Goal: Task Accomplishment & Management: Use online tool/utility

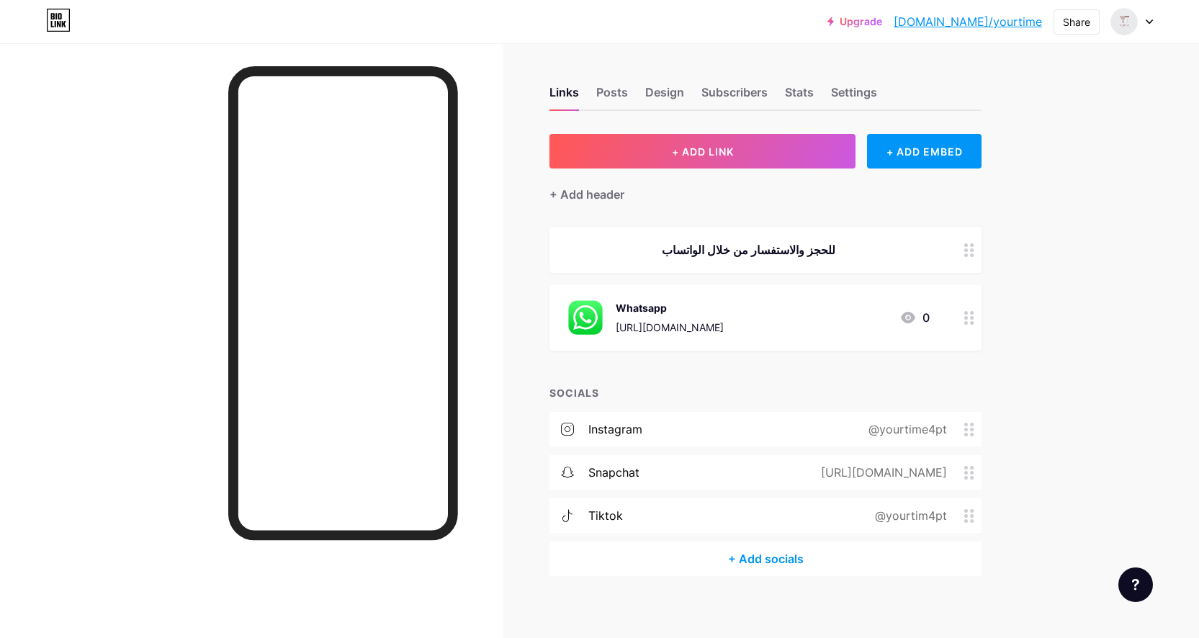
click at [1146, 24] on div at bounding box center [1132, 22] width 42 height 26
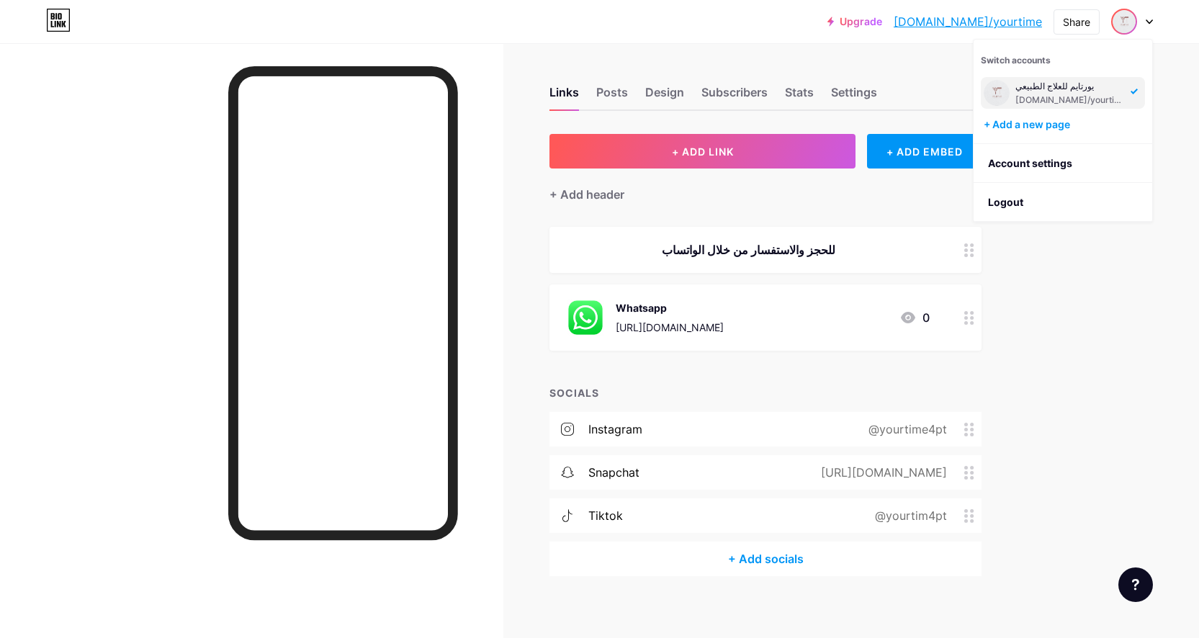
click at [1089, 377] on div "Upgrade [DOMAIN_NAME]/yourti... [DOMAIN_NAME]/yourtime Share Switch accounts يو…" at bounding box center [599, 324] width 1199 height 648
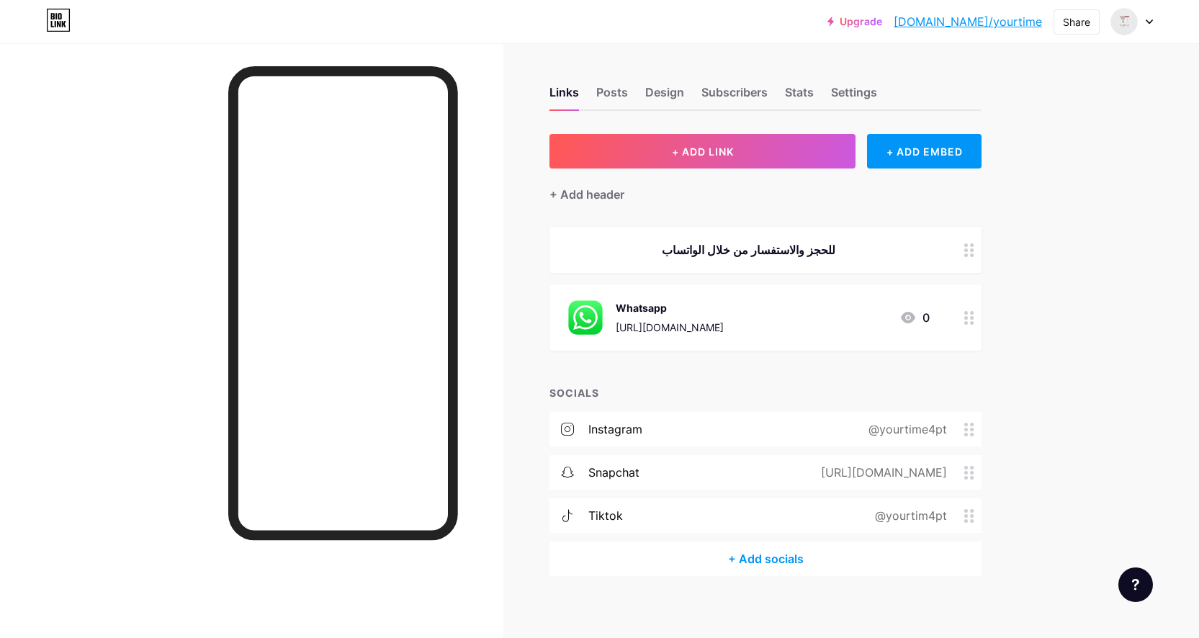
click at [1144, 16] on div at bounding box center [1132, 22] width 42 height 26
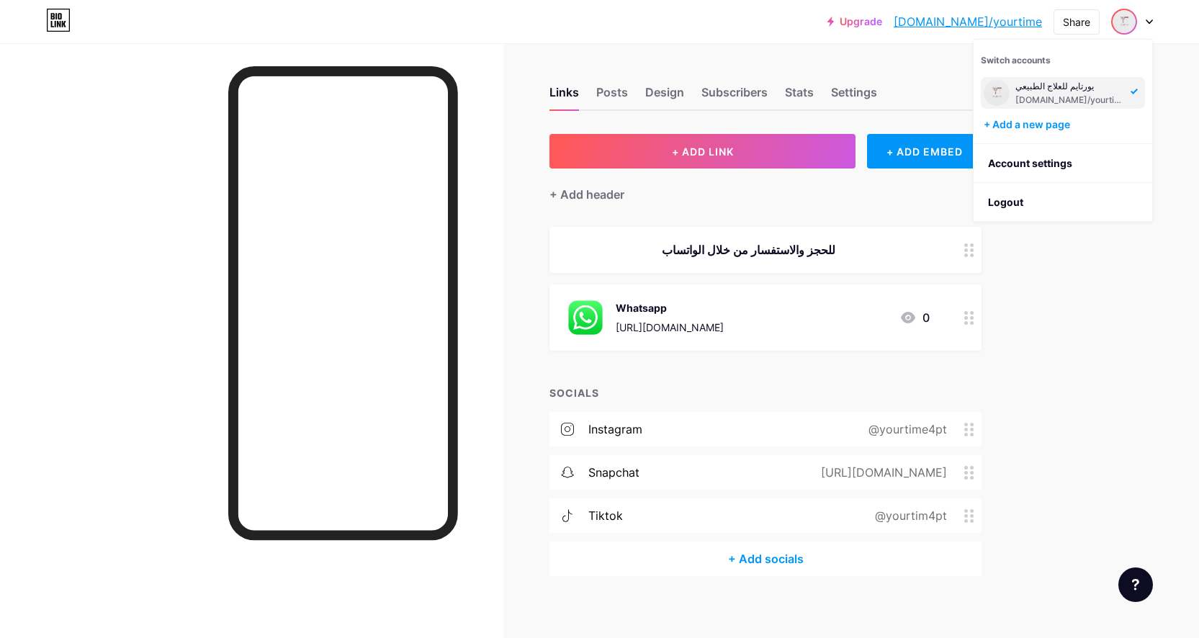
click at [1144, 16] on div at bounding box center [1132, 22] width 42 height 26
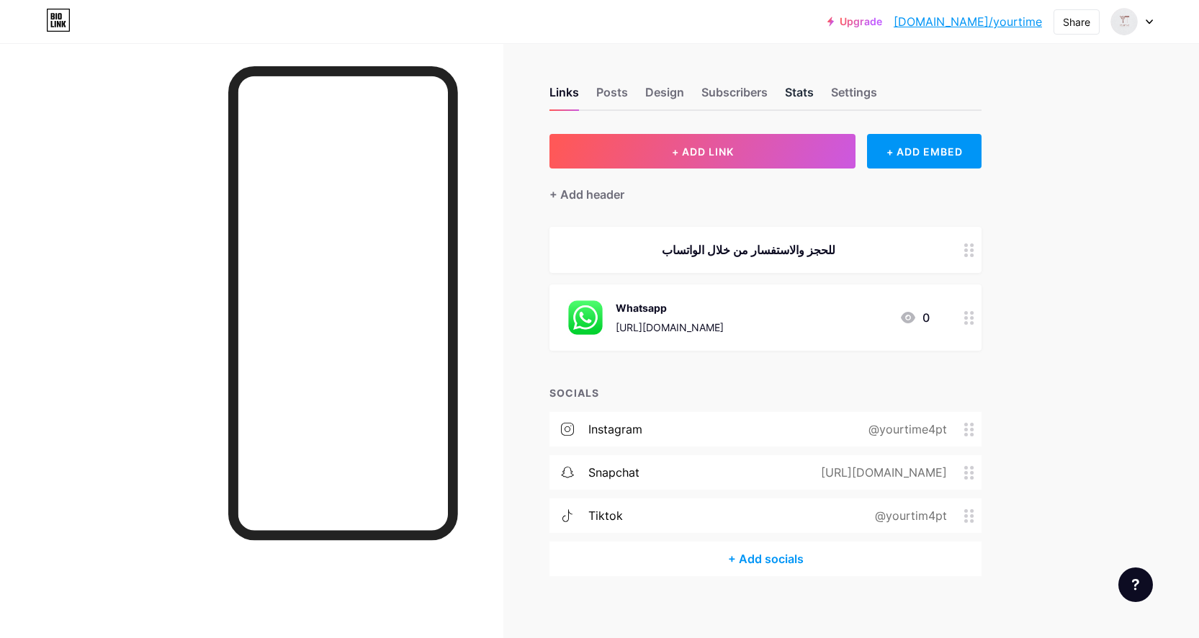
click at [801, 91] on div "Stats" at bounding box center [799, 97] width 29 height 26
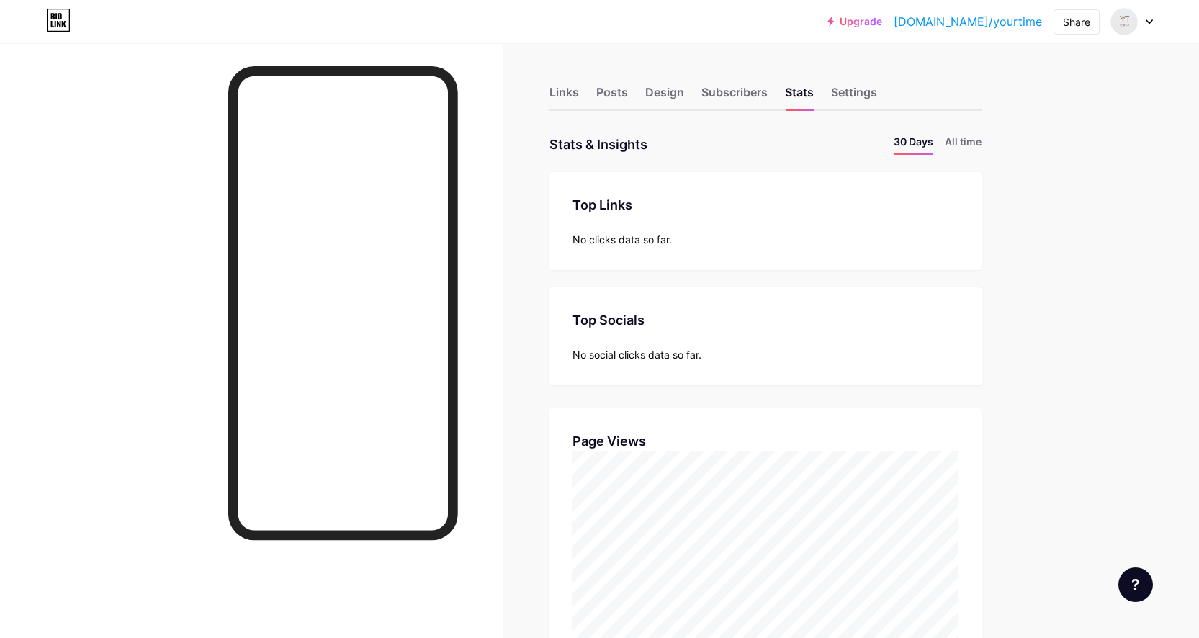
click at [555, 86] on div "Links" at bounding box center [564, 97] width 30 height 26
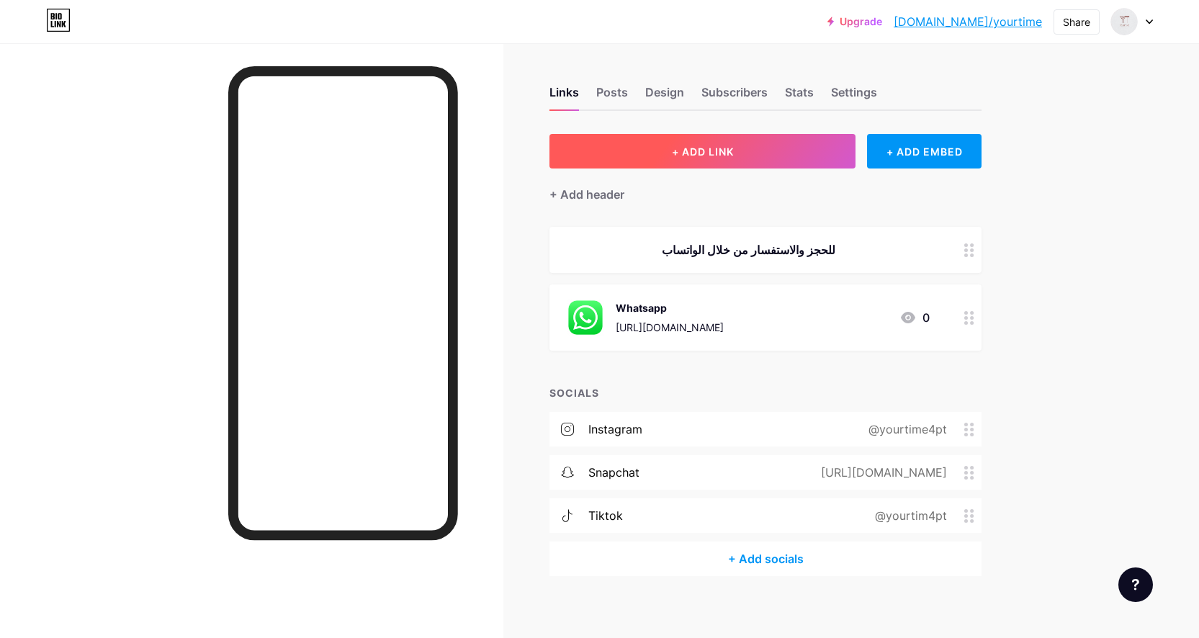
click at [716, 152] on span "+ ADD LINK" at bounding box center [703, 151] width 62 height 12
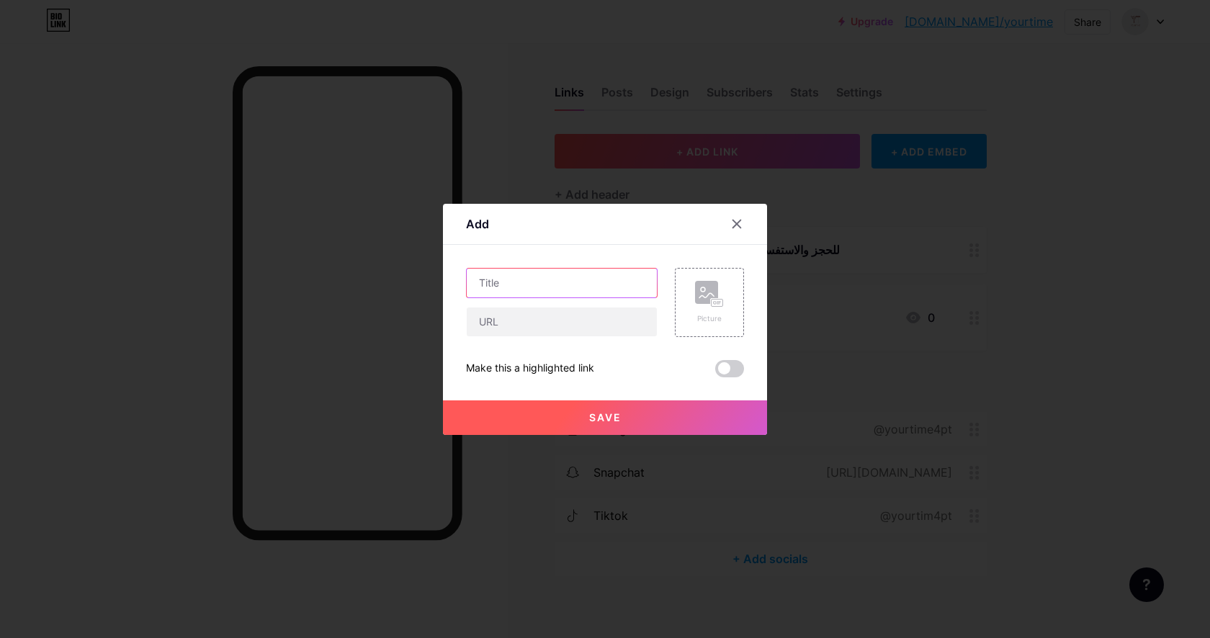
click at [516, 282] on input "text" at bounding box center [562, 283] width 190 height 29
type input "C"
type input "أ"
click at [508, 354] on div "إتصل بنا Picture Make this a highlighted link Save" at bounding box center [605, 322] width 278 height 109
click at [523, 282] on input "إتصل بنا" at bounding box center [562, 283] width 190 height 29
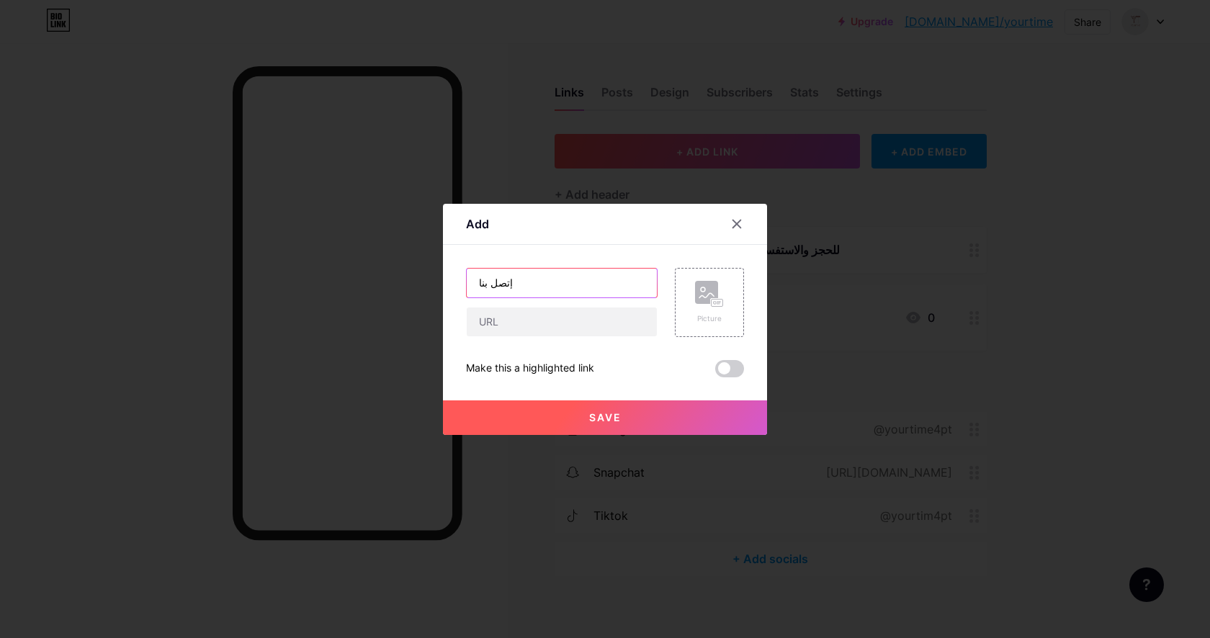
click at [523, 282] on input "إتصل بنا" at bounding box center [562, 283] width 190 height 29
click at [512, 283] on input "Call Us" at bounding box center [562, 283] width 190 height 29
type input "Call now"
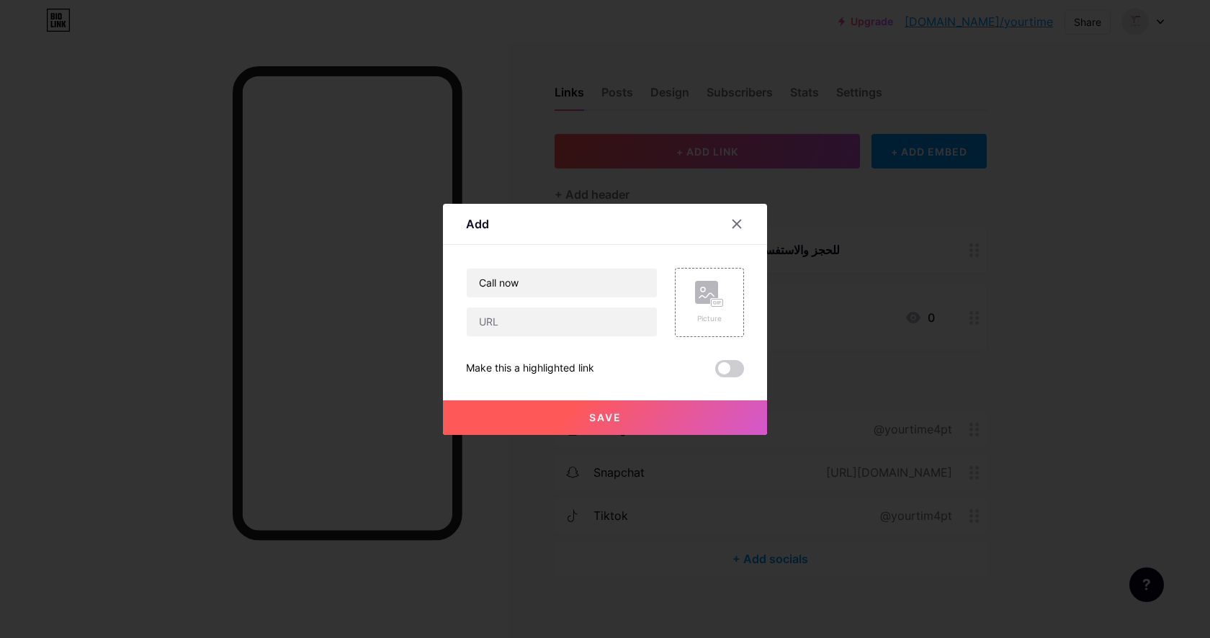
click at [595, 360] on div "Make this a highlighted link" at bounding box center [605, 368] width 278 height 17
click at [566, 328] on input "text" at bounding box center [562, 321] width 190 height 29
click at [518, 320] on input "text" at bounding box center [562, 321] width 190 height 29
click at [480, 343] on div "Call now Picture Make this a highlighted link Save" at bounding box center [605, 322] width 278 height 109
click at [518, 323] on input "text" at bounding box center [562, 321] width 190 height 29
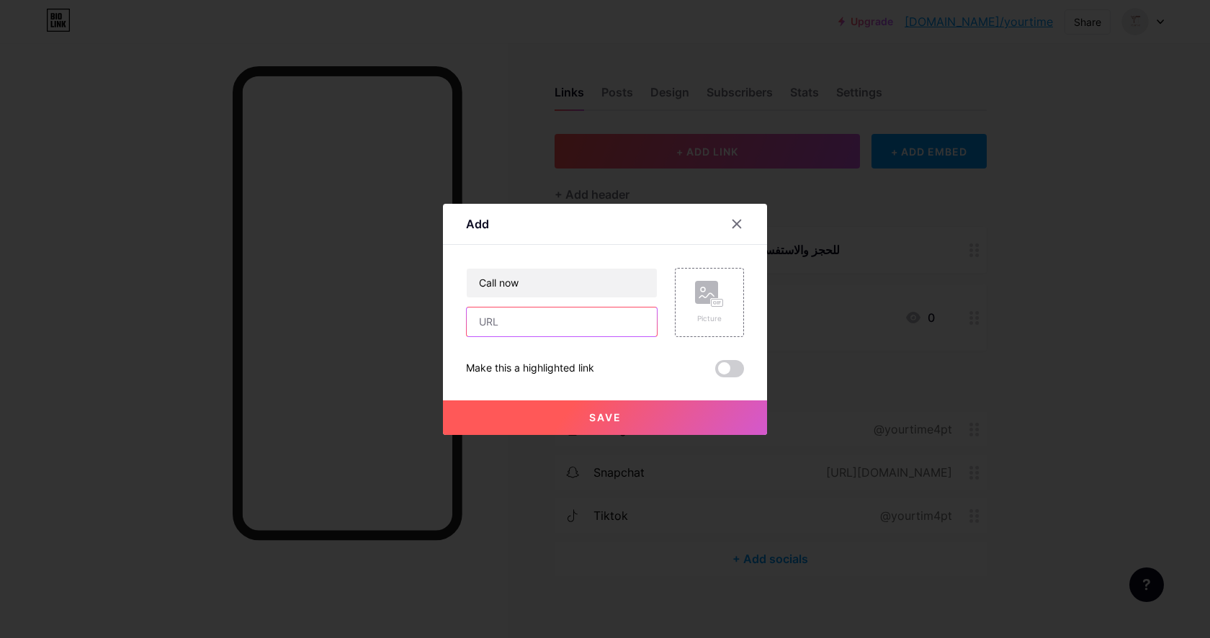
click at [540, 327] on input "text" at bounding box center [562, 321] width 190 height 29
paste input "tel:[PHONE_NUMBER]"
type input "tel:[PHONE_NUMBER]"
click at [633, 361] on div "Make this a highlighted link" at bounding box center [605, 368] width 278 height 17
click at [566, 415] on button "Save" at bounding box center [605, 417] width 324 height 35
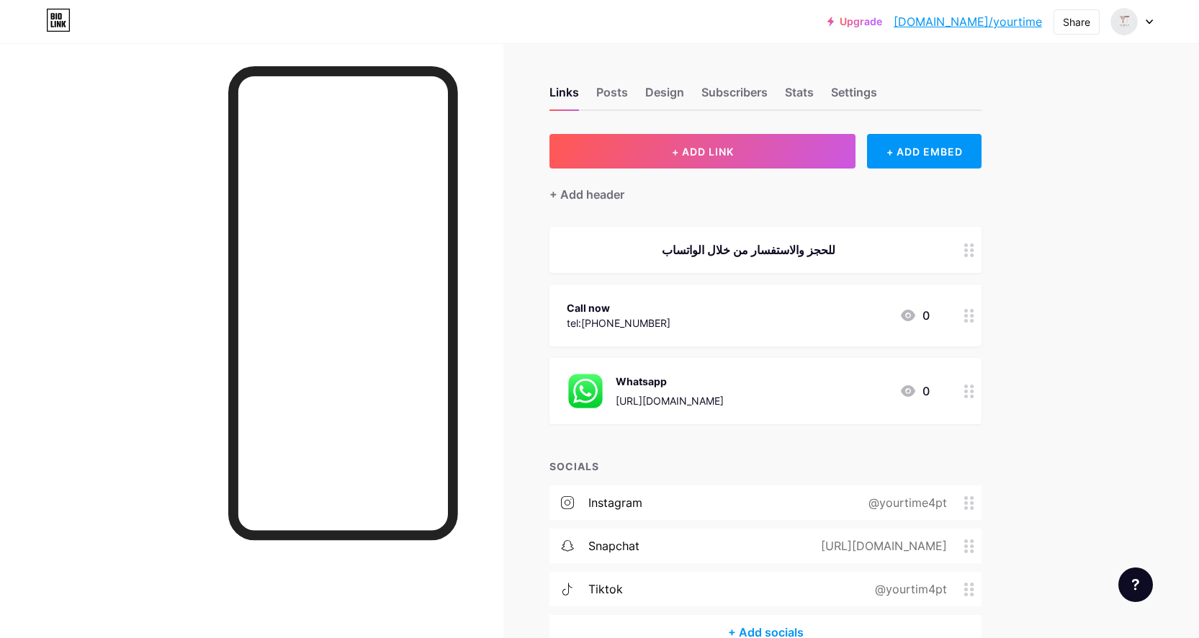
click at [974, 391] on icon at bounding box center [969, 391] width 10 height 14
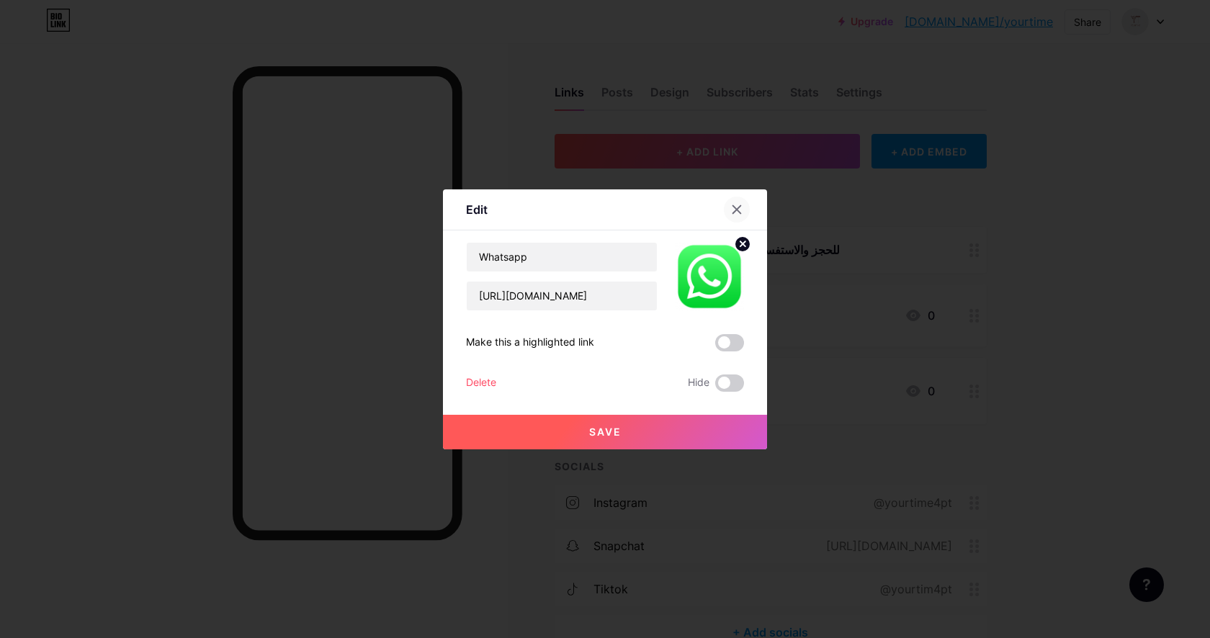
click at [737, 207] on icon at bounding box center [737, 210] width 12 height 12
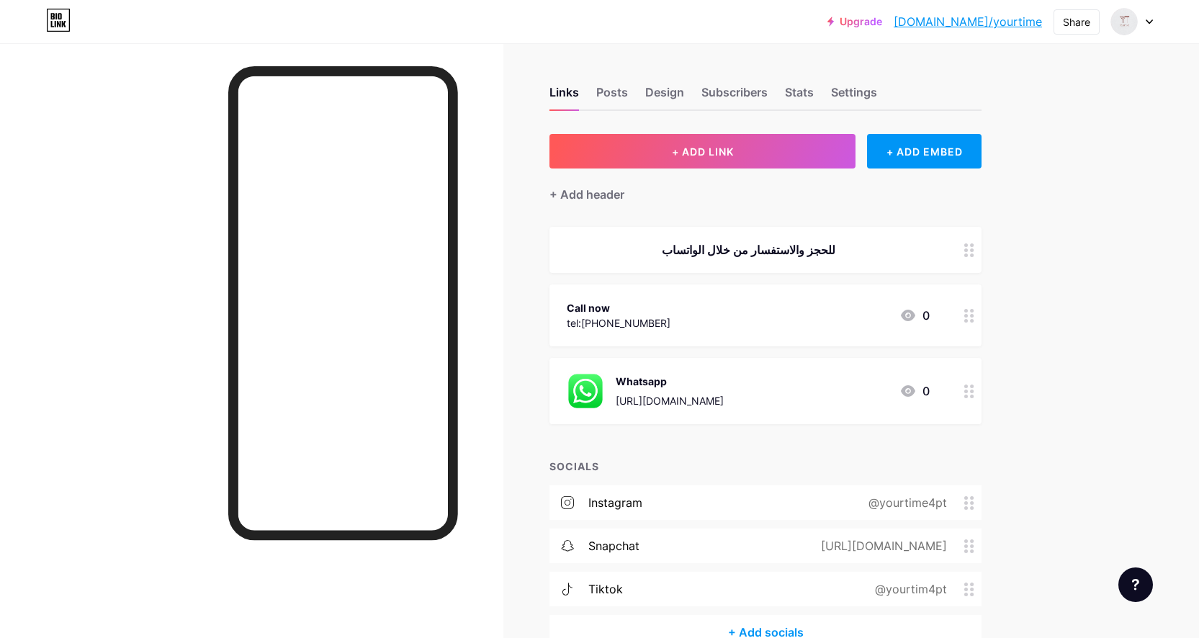
click at [973, 249] on circle at bounding box center [972, 250] width 4 height 4
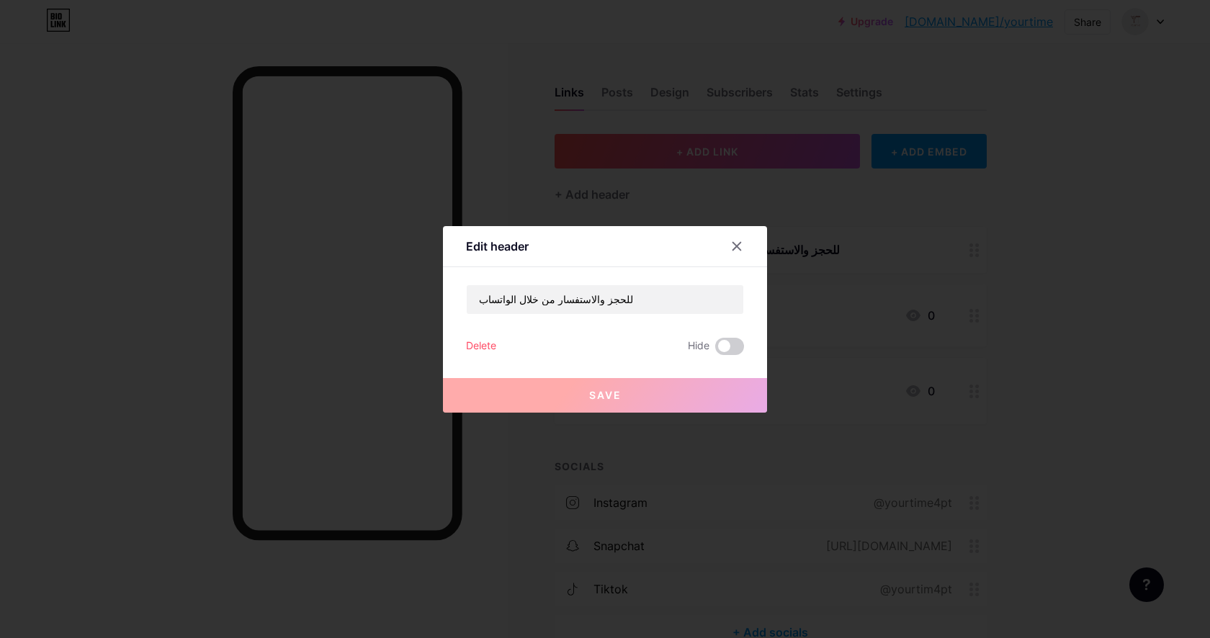
click at [975, 249] on div at bounding box center [605, 319] width 1210 height 638
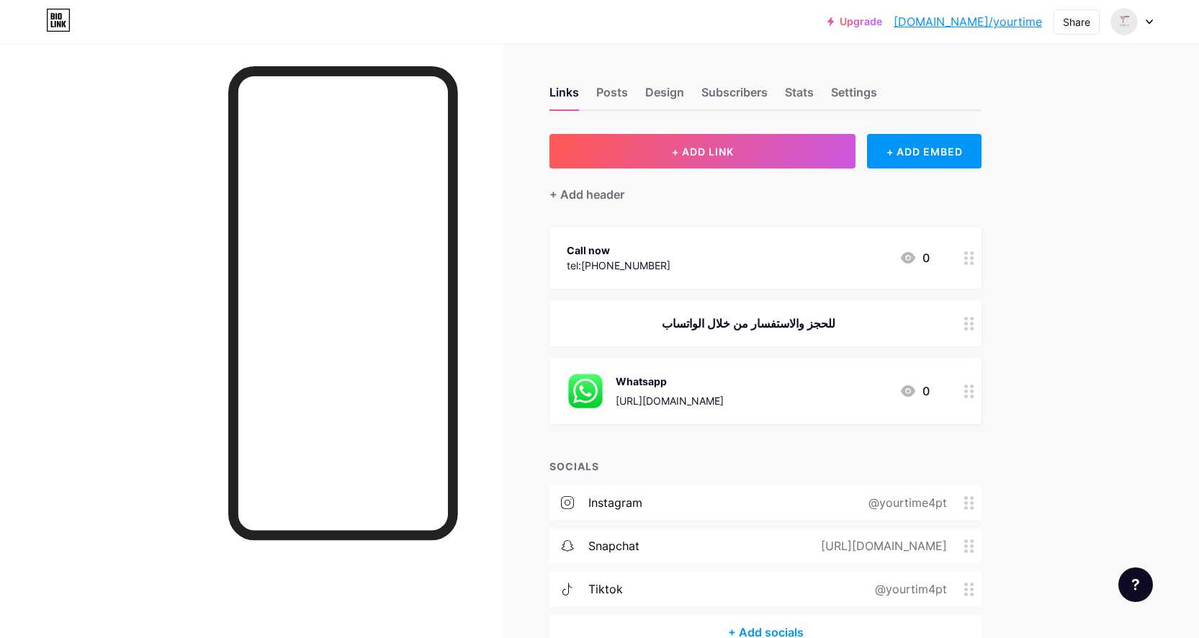
click at [1100, 330] on div "Upgrade [DOMAIN_NAME]/yourti... [DOMAIN_NAME]/yourtime Share Switch accounts يو…" at bounding box center [599, 360] width 1199 height 721
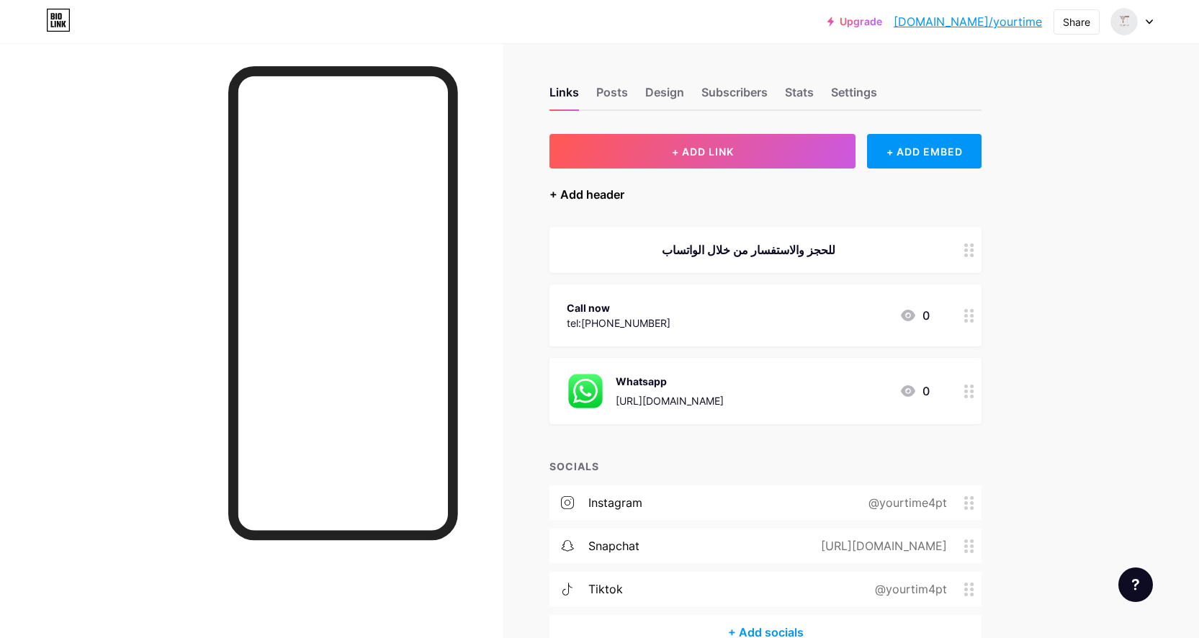
click at [600, 195] on div "+ Add header" at bounding box center [586, 194] width 75 height 17
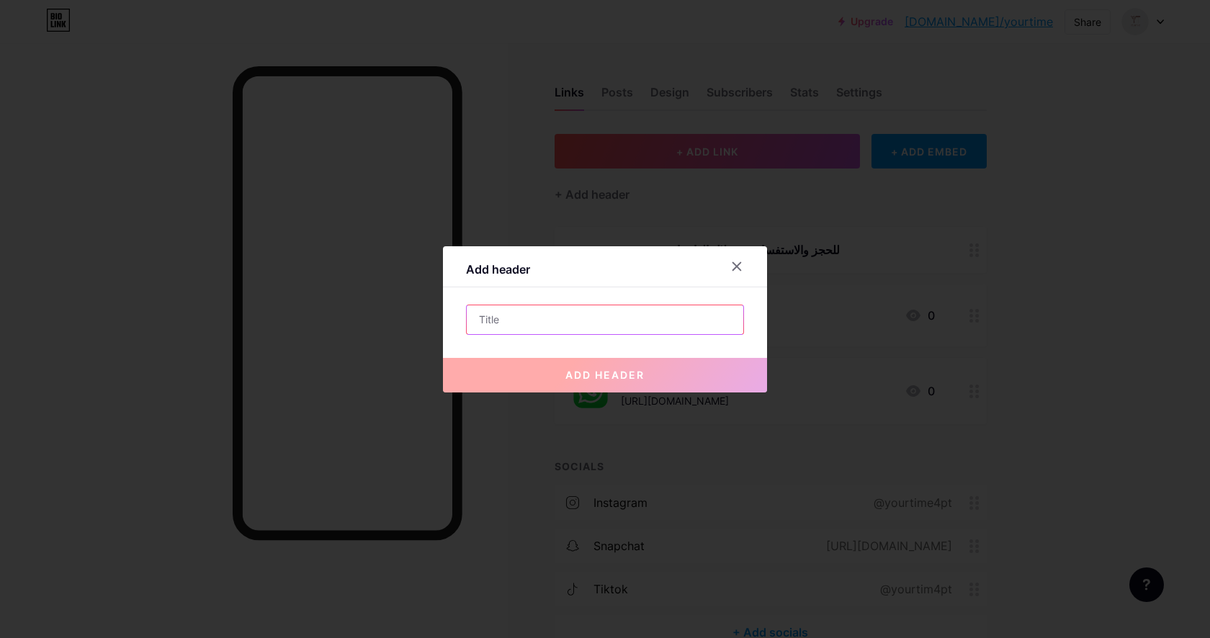
click at [607, 323] on input "text" at bounding box center [605, 319] width 276 height 29
type input "H"
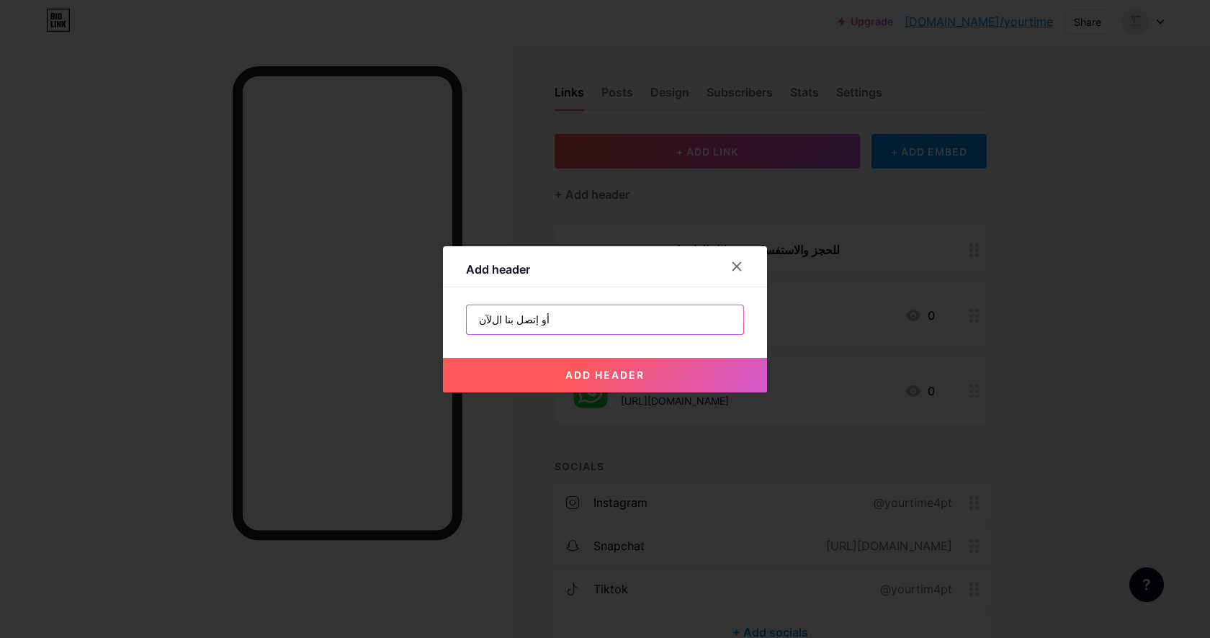
click at [494, 320] on input "أو إتصل بنا الﻵن" at bounding box center [605, 319] width 276 height 29
type input "أو إتصل بنا اﻵن"
click at [598, 372] on span "add header" at bounding box center [604, 375] width 79 height 12
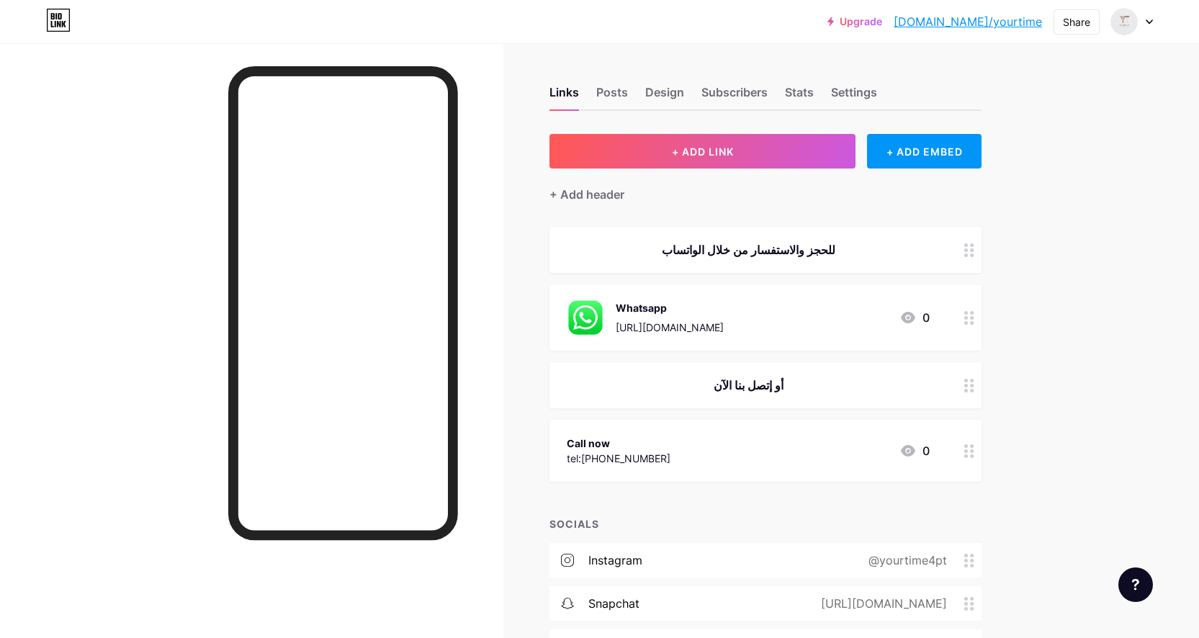
click at [1092, 370] on div "Upgrade [DOMAIN_NAME]/yourti... [DOMAIN_NAME]/yourtime Share Switch accounts يو…" at bounding box center [599, 389] width 1199 height 779
click at [701, 444] on div "Call now tel:[PHONE_NUMBER] 0" at bounding box center [748, 450] width 363 height 33
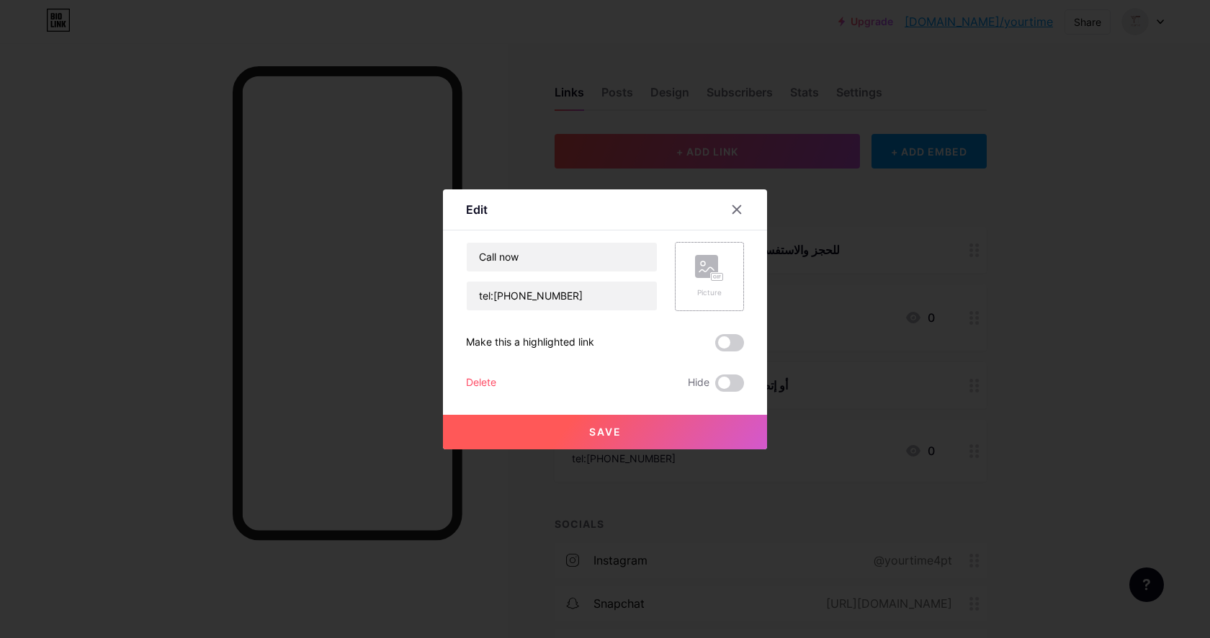
click at [714, 292] on div "Picture" at bounding box center [709, 292] width 29 height 11
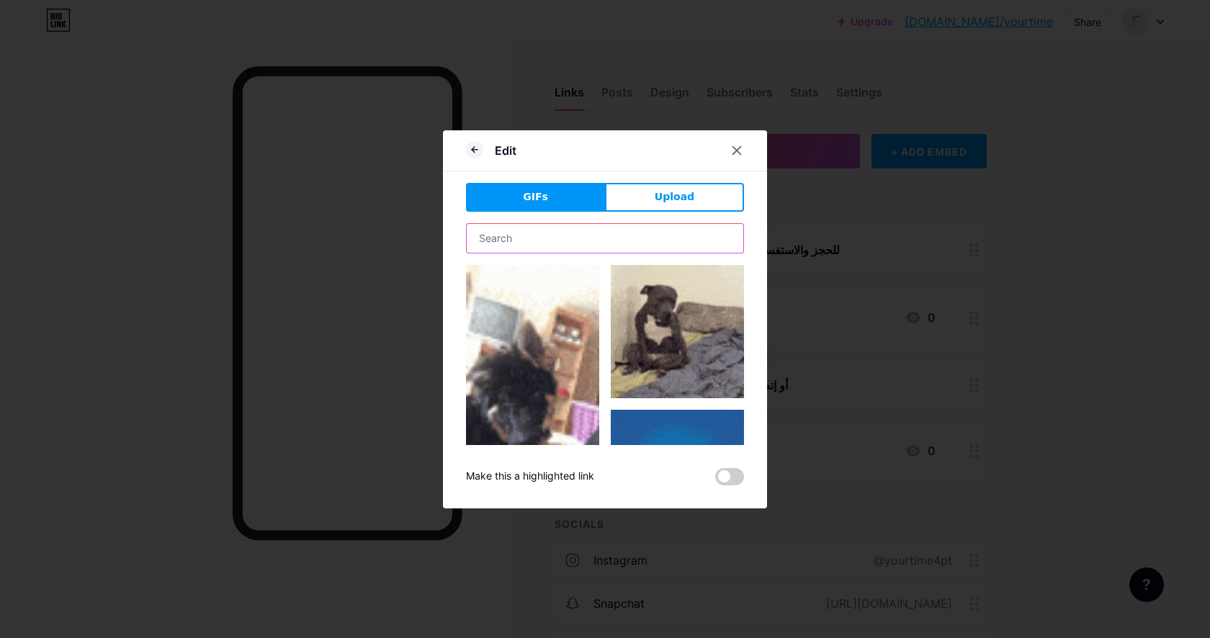
click at [585, 237] on input "text" at bounding box center [605, 238] width 276 height 29
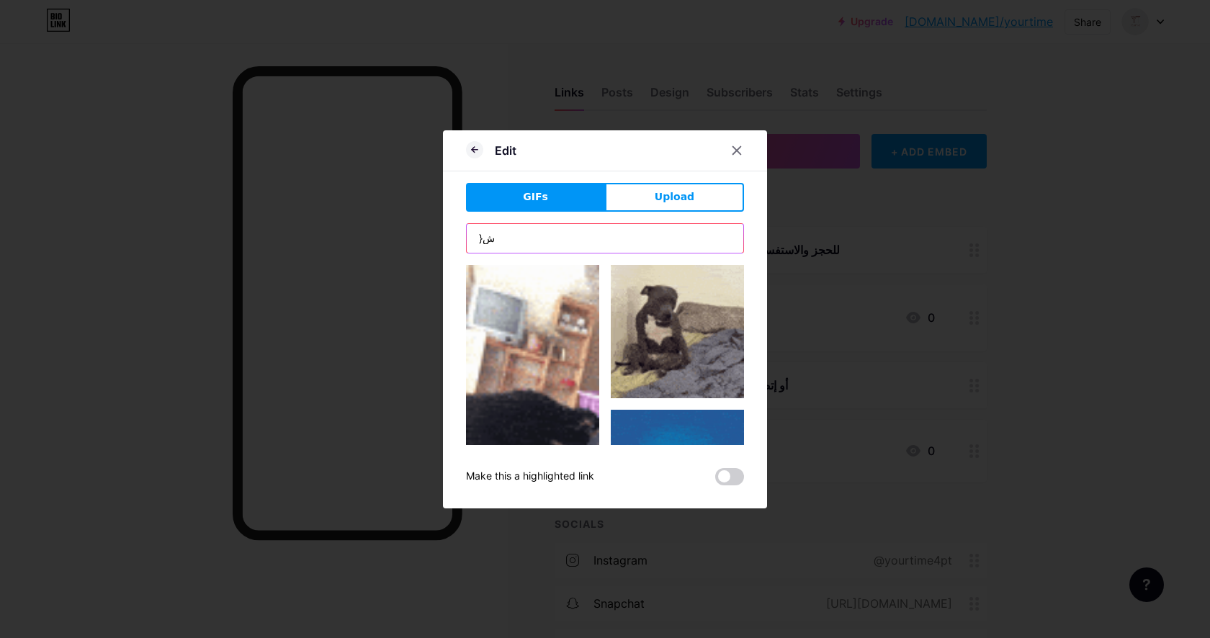
type input "}"
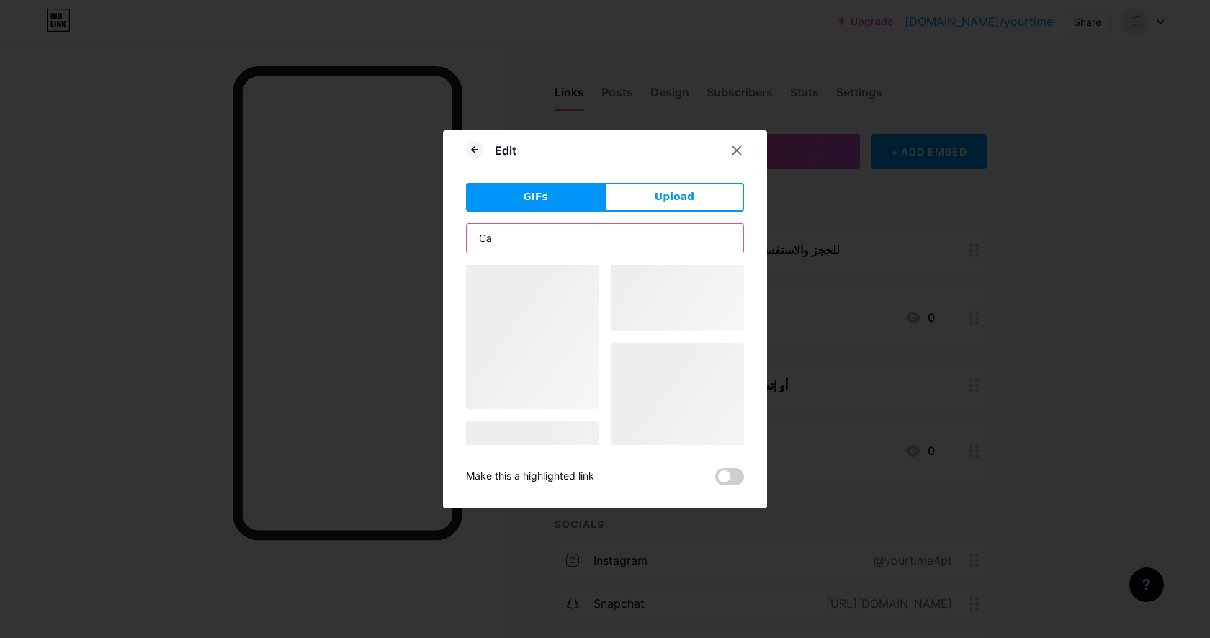
type input "C"
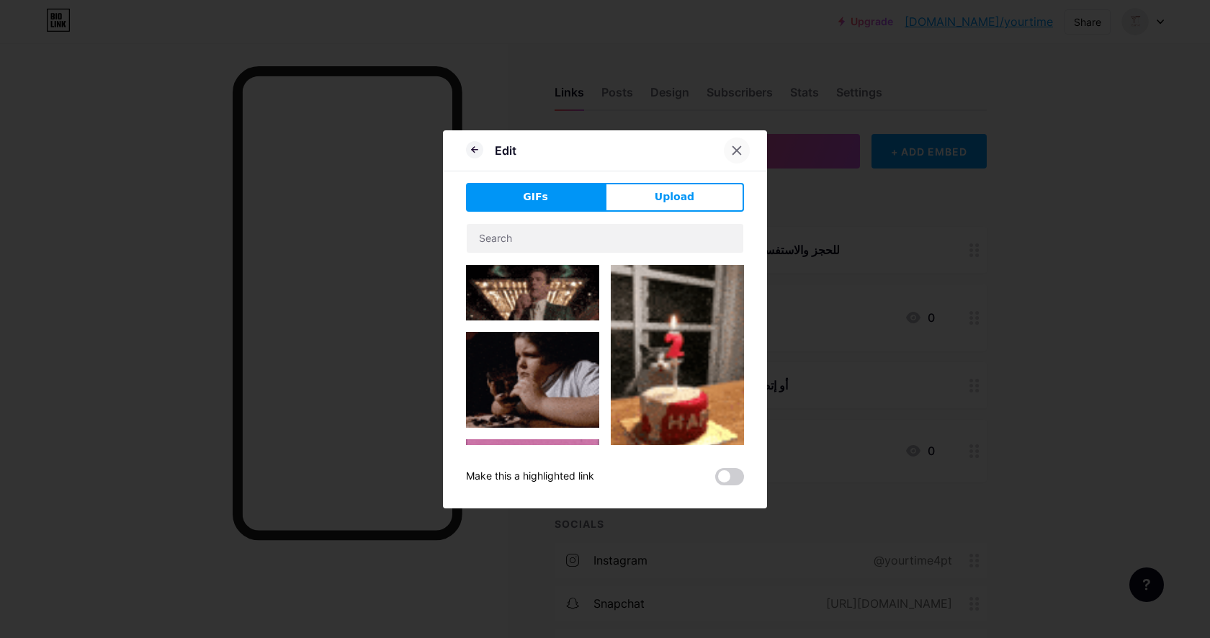
click at [728, 158] on div at bounding box center [737, 151] width 26 height 26
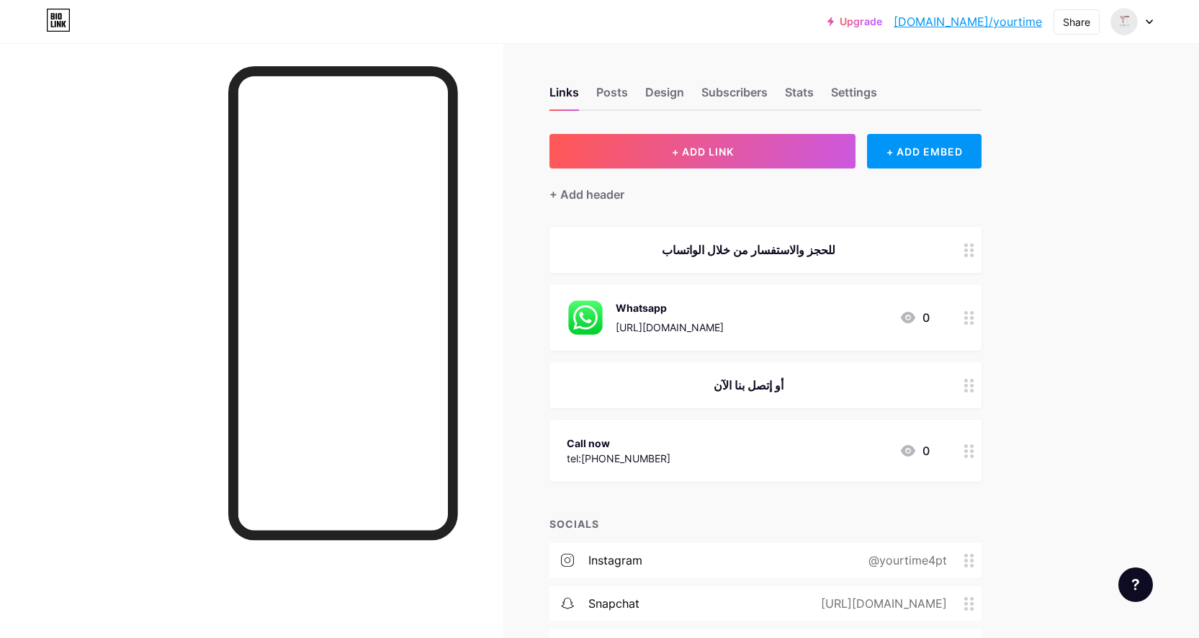
click at [726, 451] on div "Call now tel:[PHONE_NUMBER] 0" at bounding box center [748, 450] width 363 height 33
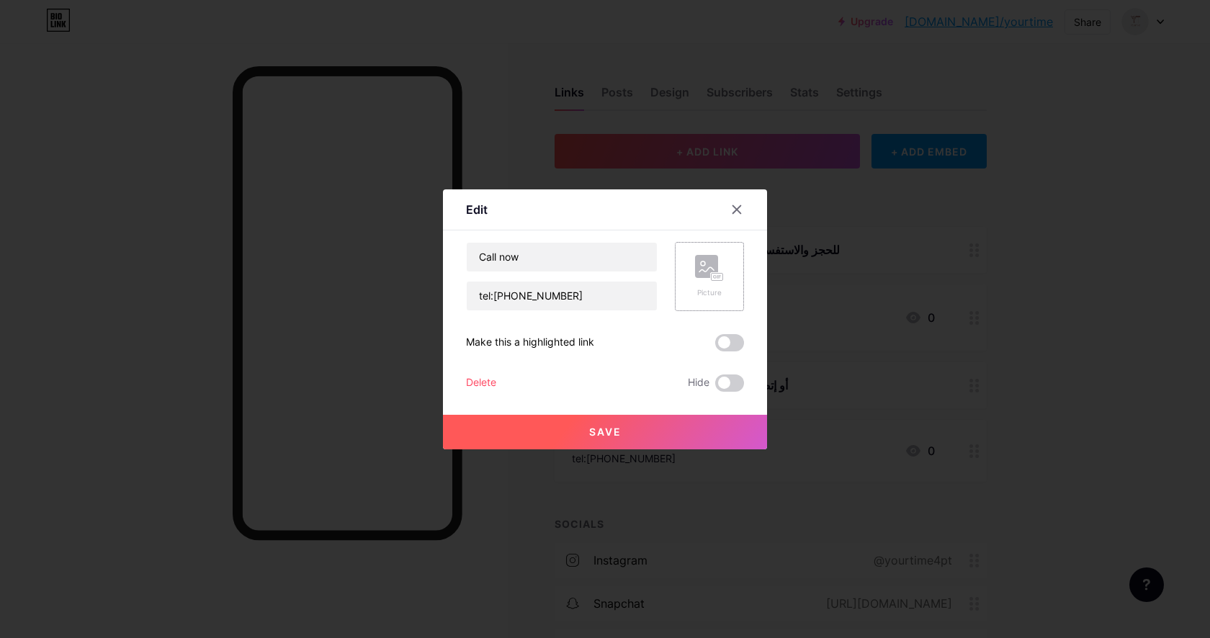
click at [704, 271] on icon at bounding box center [706, 269] width 14 height 4
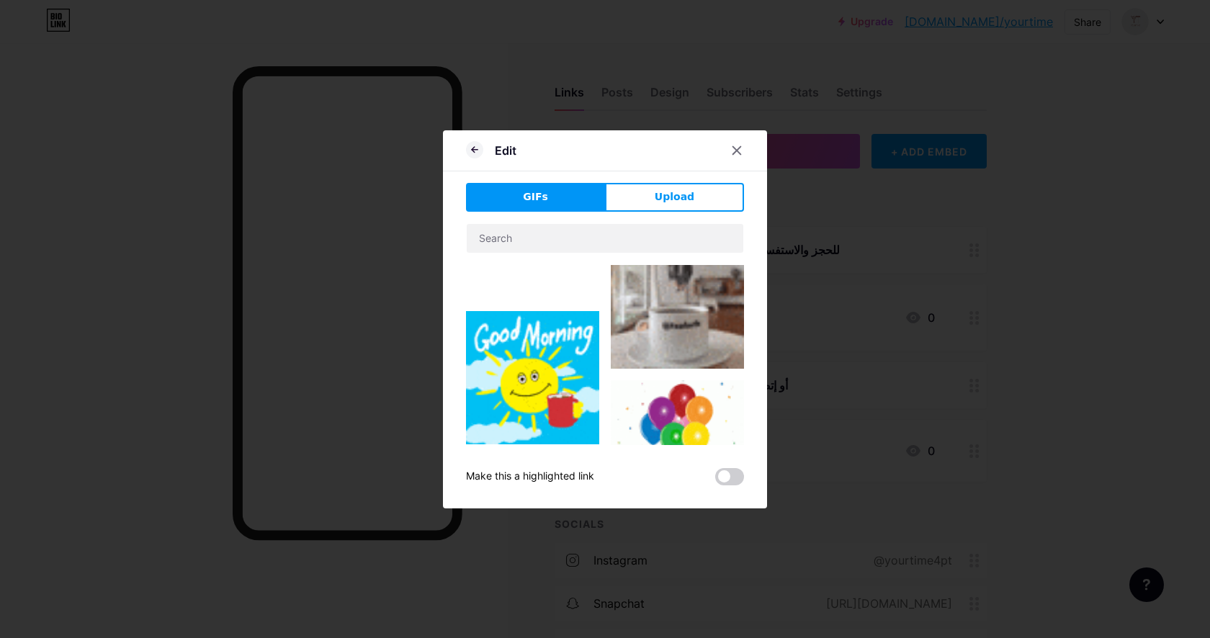
type input "Call now"
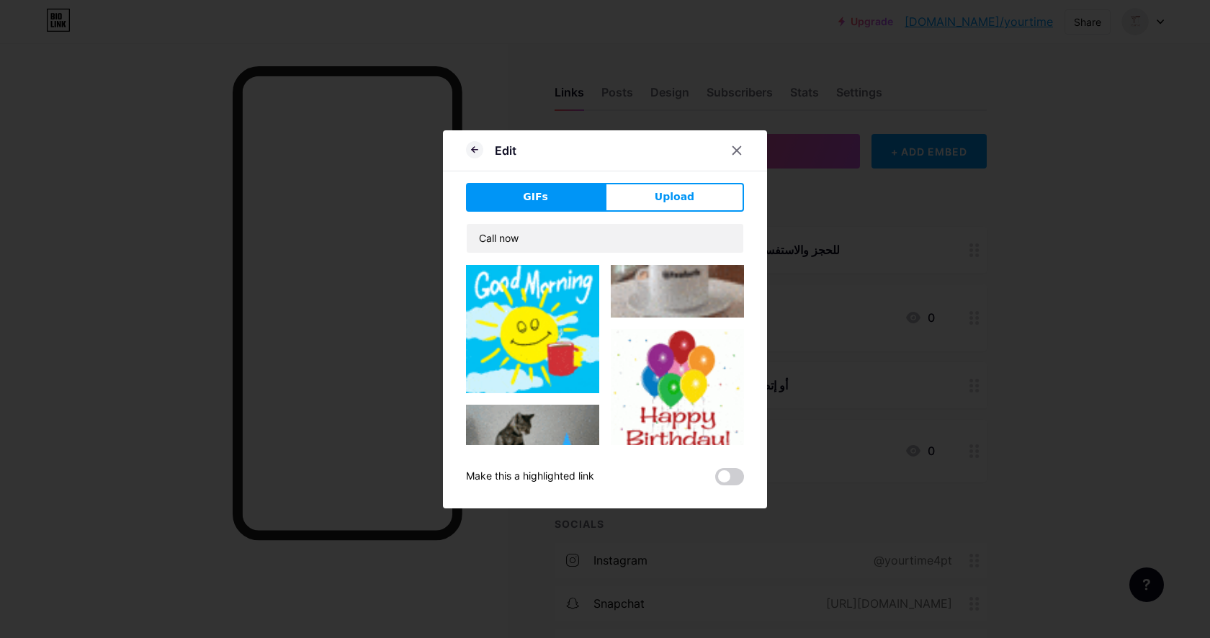
scroll to position [1297, 0]
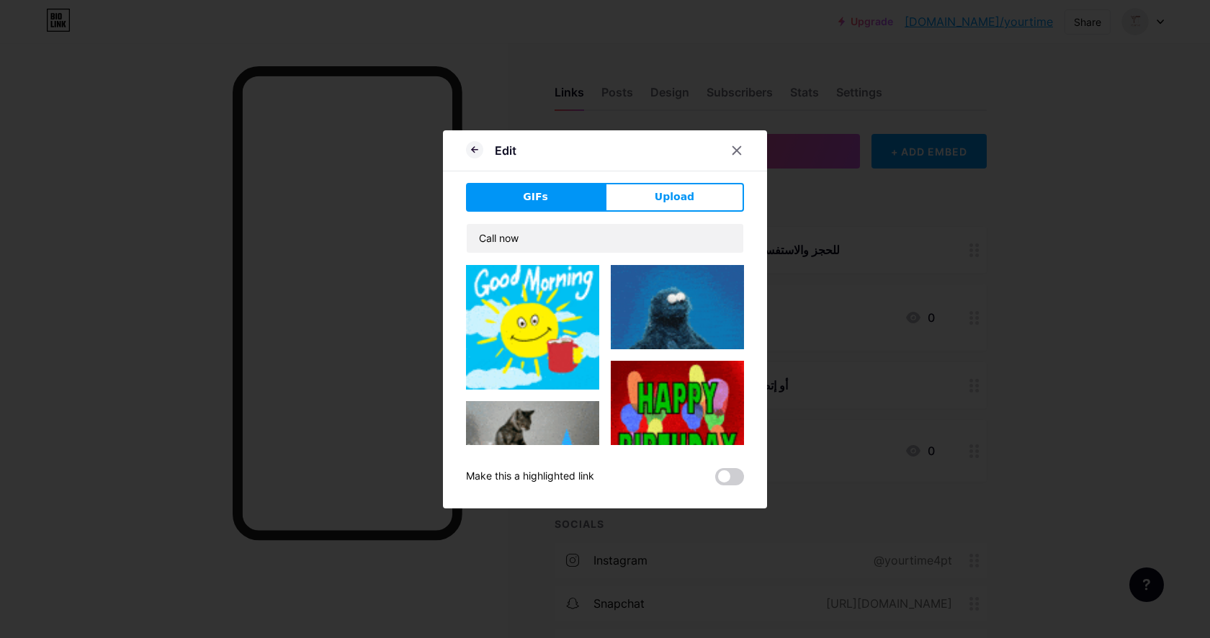
click at [549, 409] on img at bounding box center [532, 452] width 133 height 102
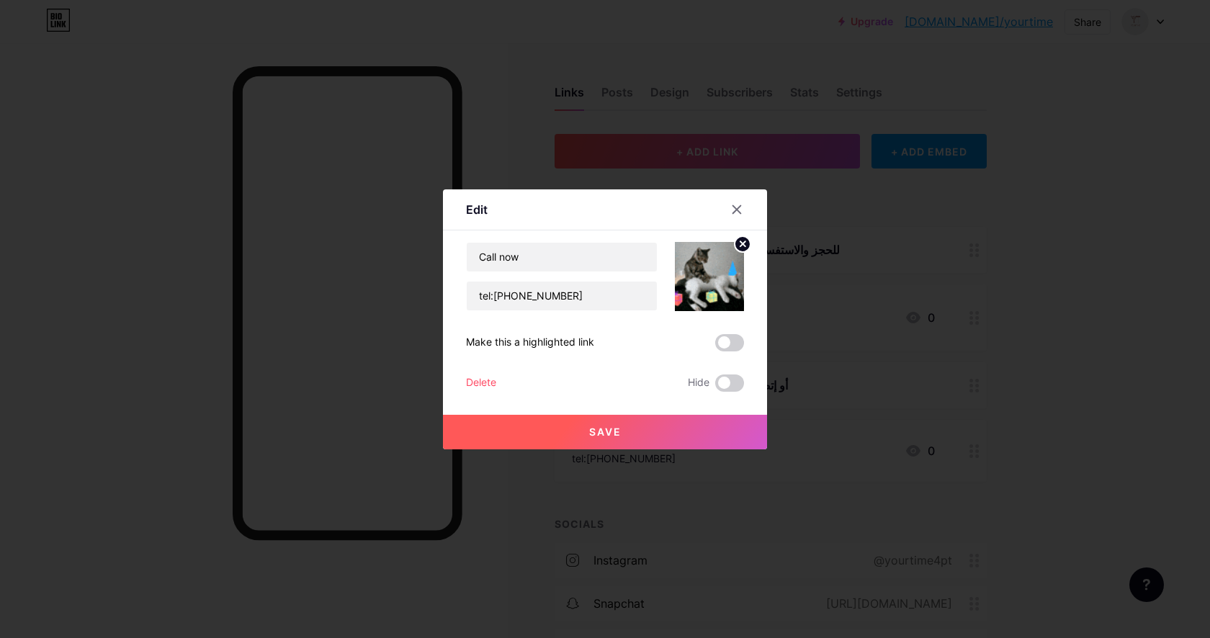
click at [639, 431] on button "Save" at bounding box center [605, 432] width 324 height 35
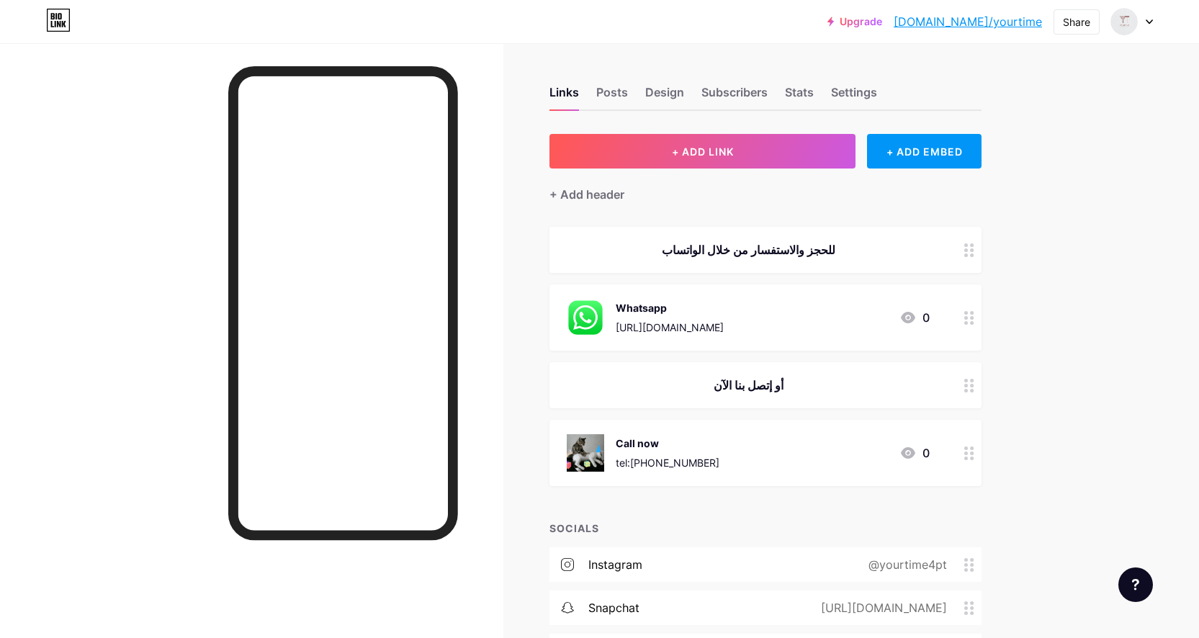
click at [593, 450] on img at bounding box center [585, 452] width 37 height 37
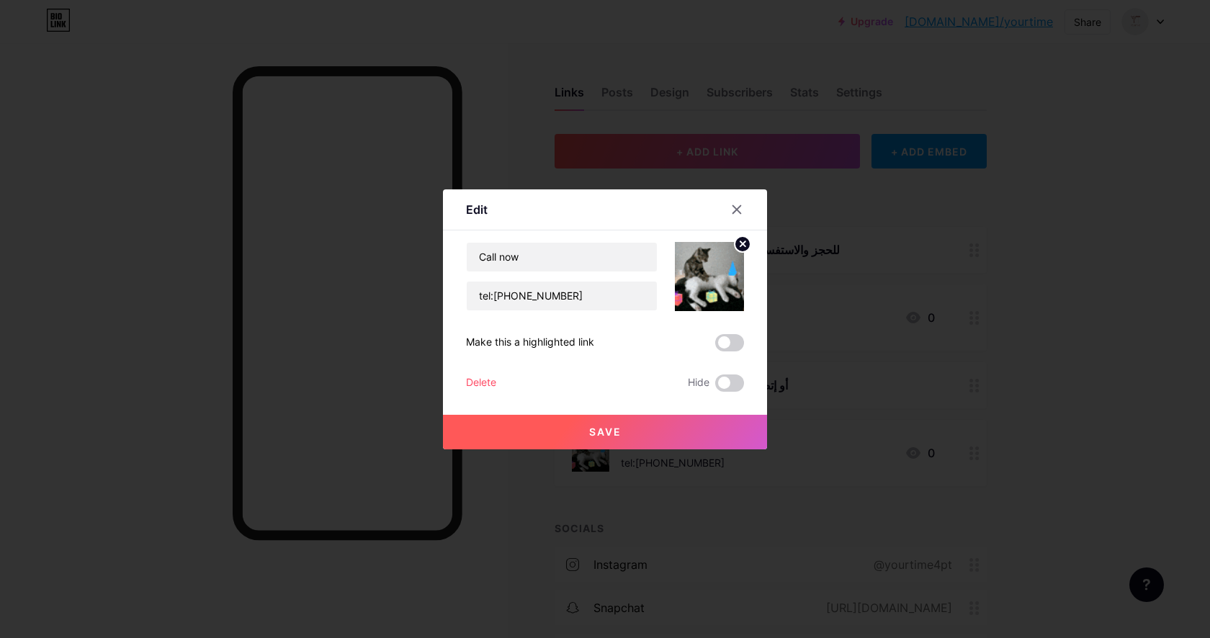
click at [740, 245] on circle at bounding box center [742, 244] width 16 height 16
click at [709, 274] on rect at bounding box center [706, 266] width 23 height 23
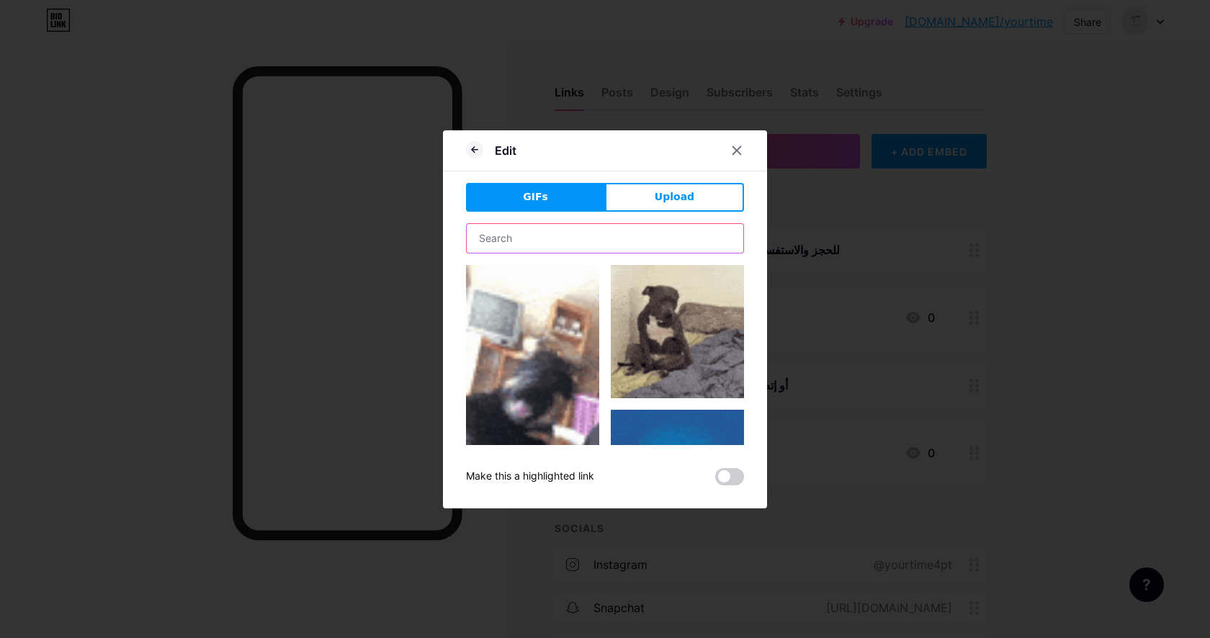
click at [532, 249] on input "text" at bounding box center [605, 238] width 276 height 29
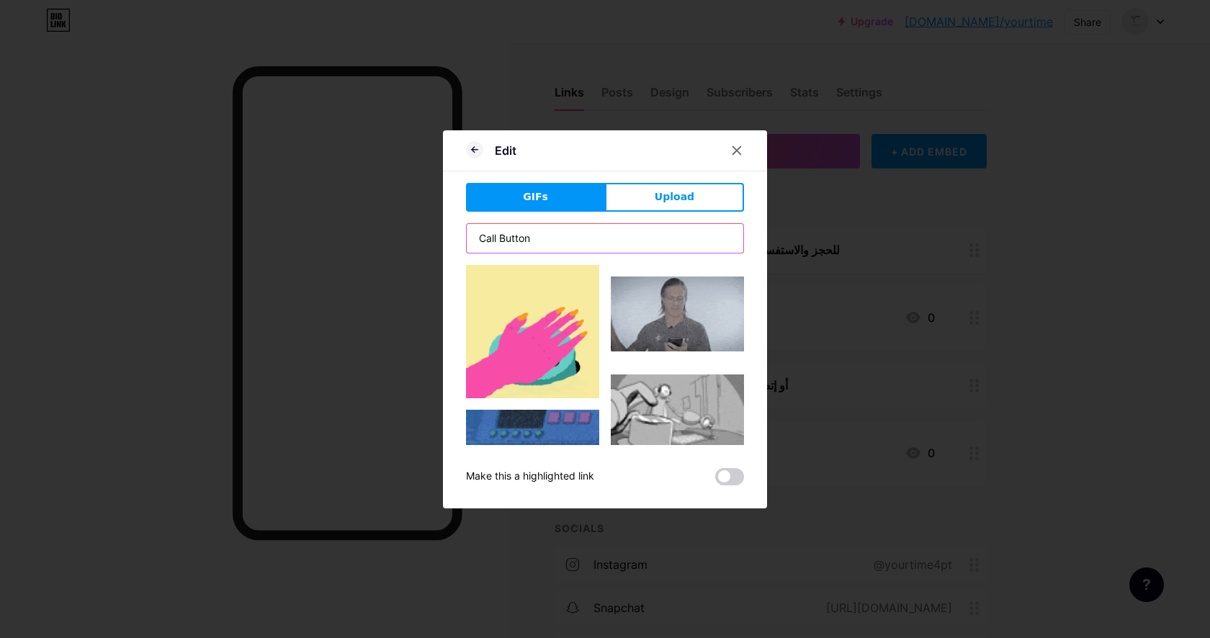
type input "Call Button"
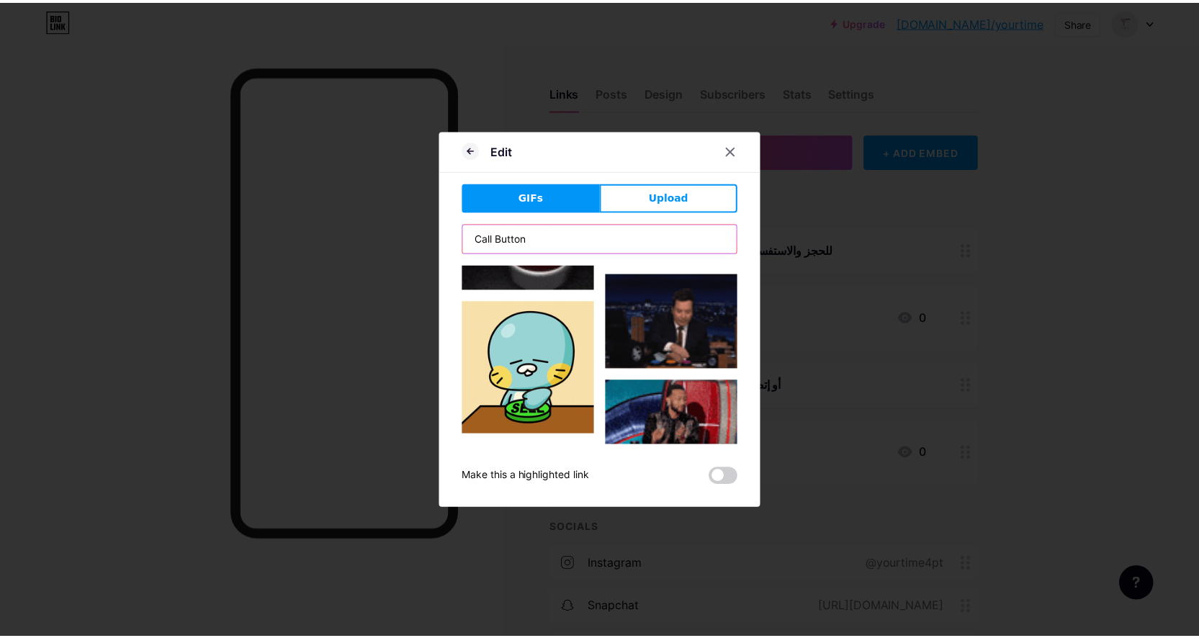
scroll to position [0, 0]
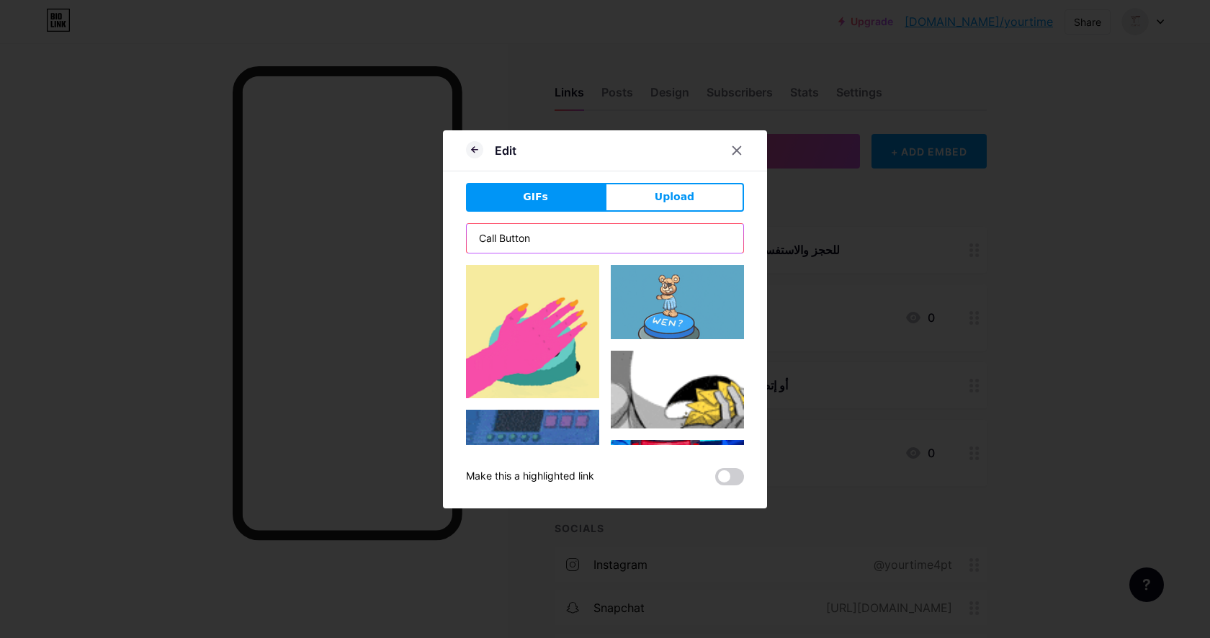
click at [569, 235] on input "Call Button" at bounding box center [605, 238] width 276 height 29
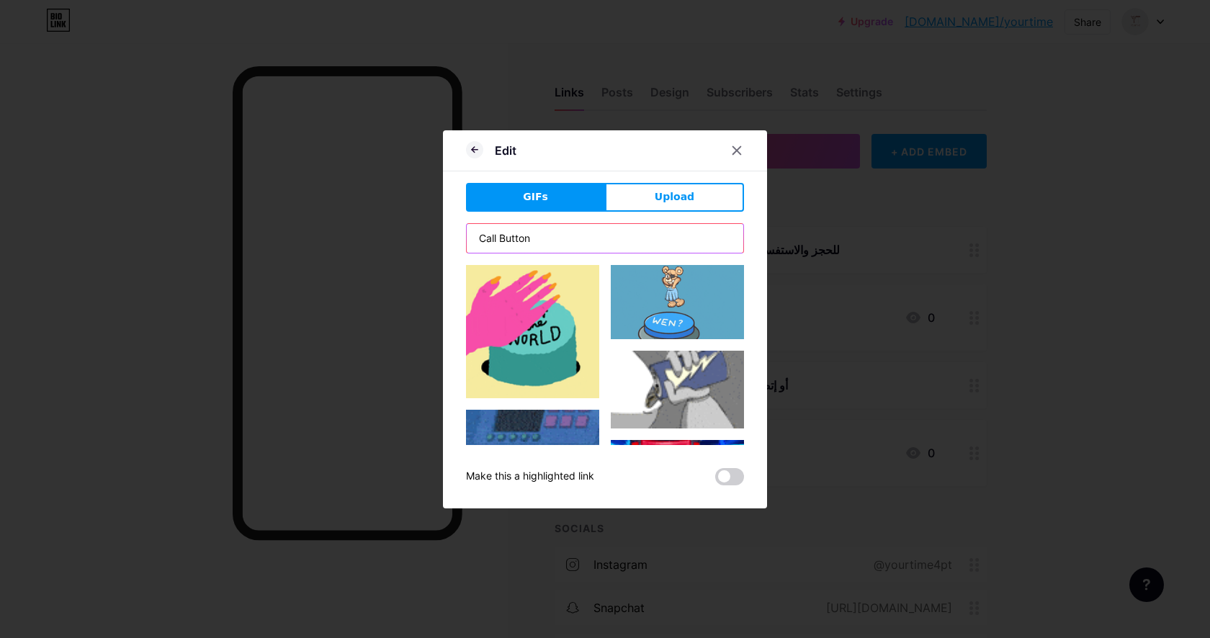
click at [569, 235] on input "Call Button" at bounding box center [605, 238] width 276 height 29
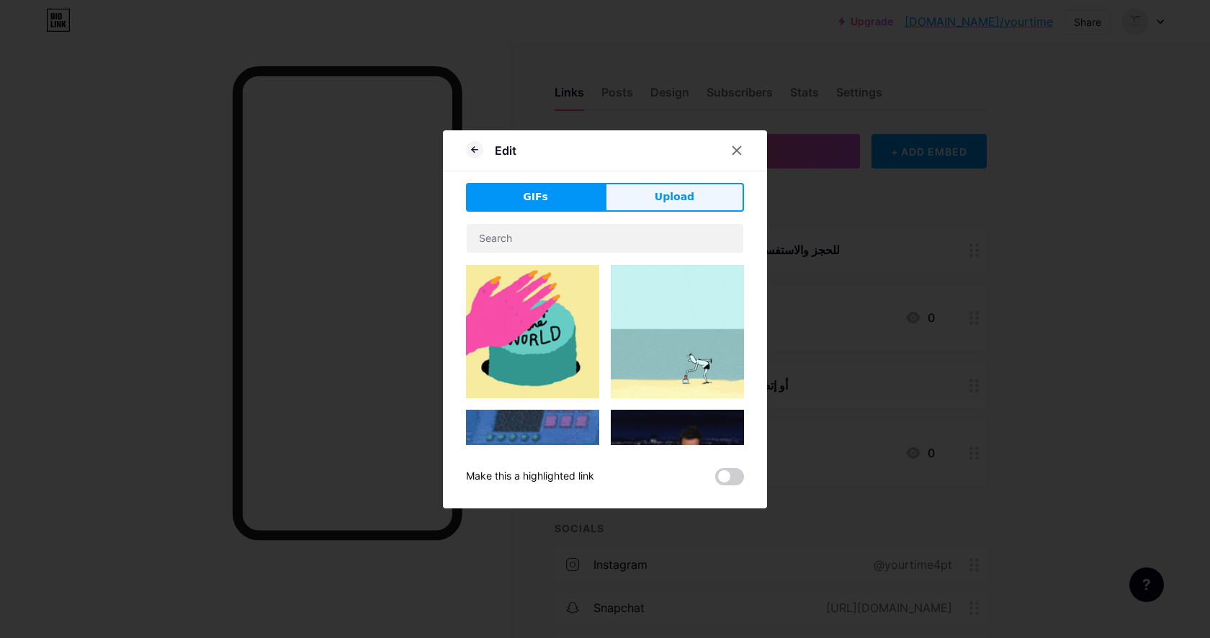
click at [662, 197] on span "Upload" at bounding box center [674, 196] width 40 height 15
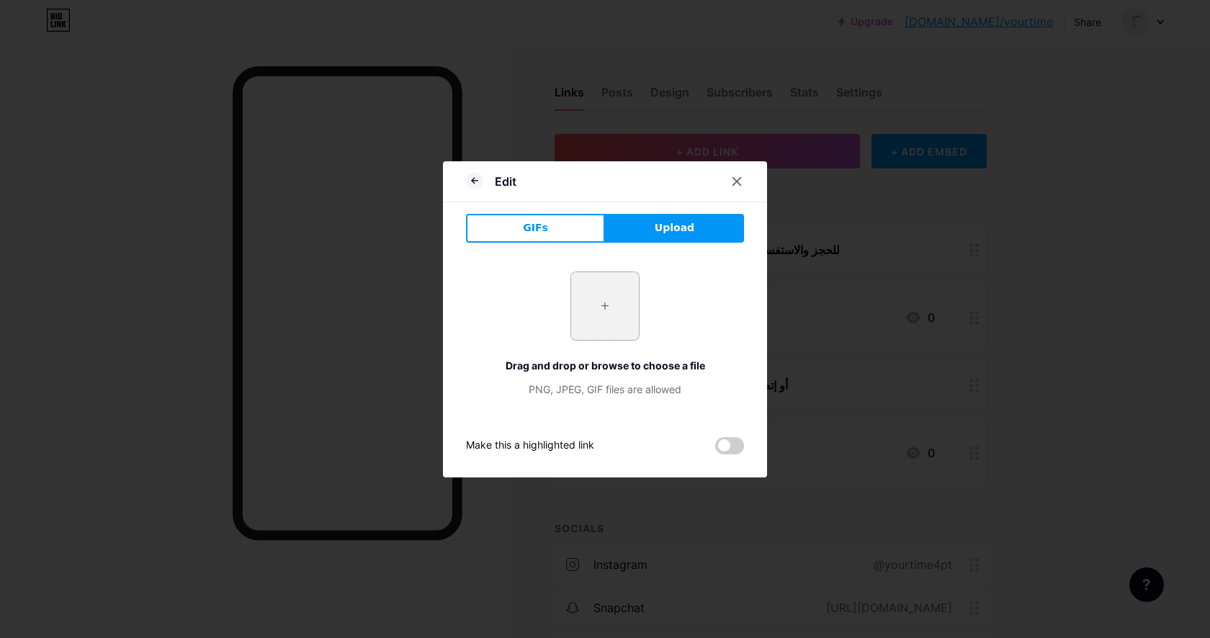
click at [598, 310] on input "file" at bounding box center [605, 306] width 68 height 68
click at [595, 300] on input "file" at bounding box center [605, 306] width 68 height 68
type input "C:\fakepath\call.png"
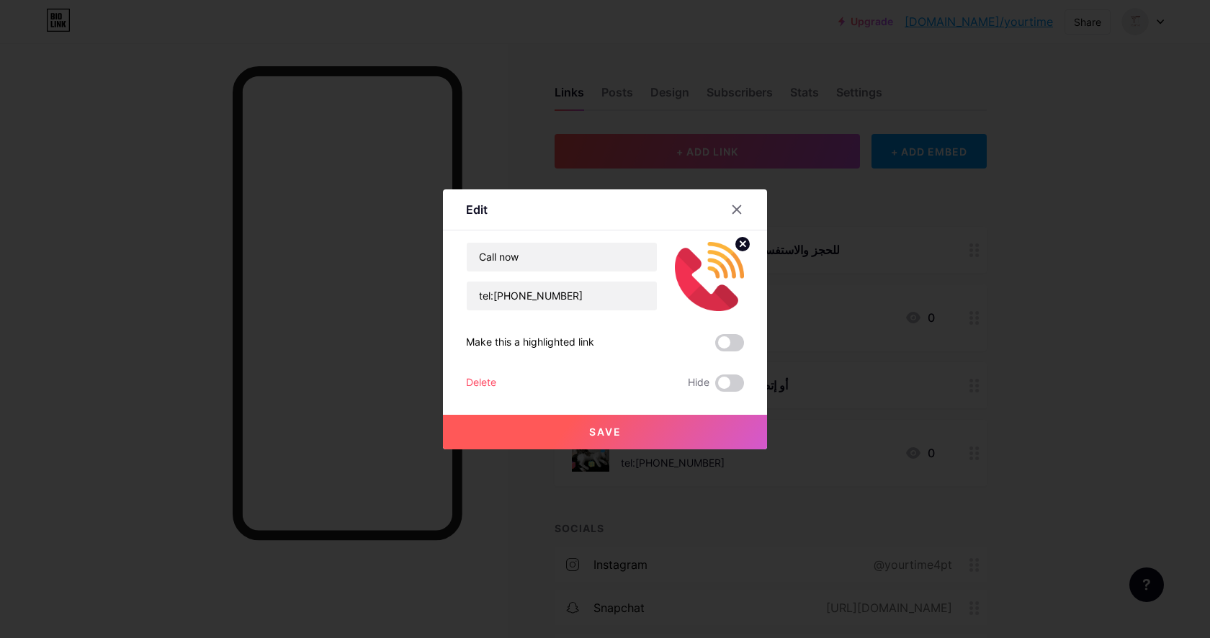
click at [600, 434] on span "Save" at bounding box center [605, 432] width 32 height 12
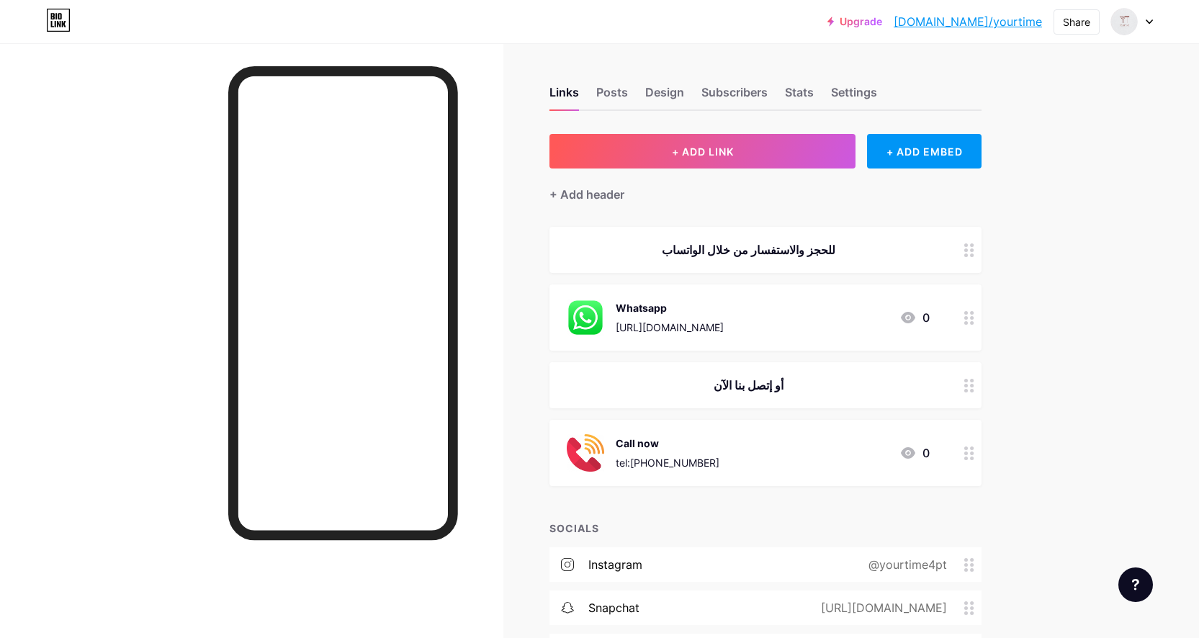
click at [658, 453] on div "Call now tel:[PHONE_NUMBER]" at bounding box center [668, 452] width 104 height 37
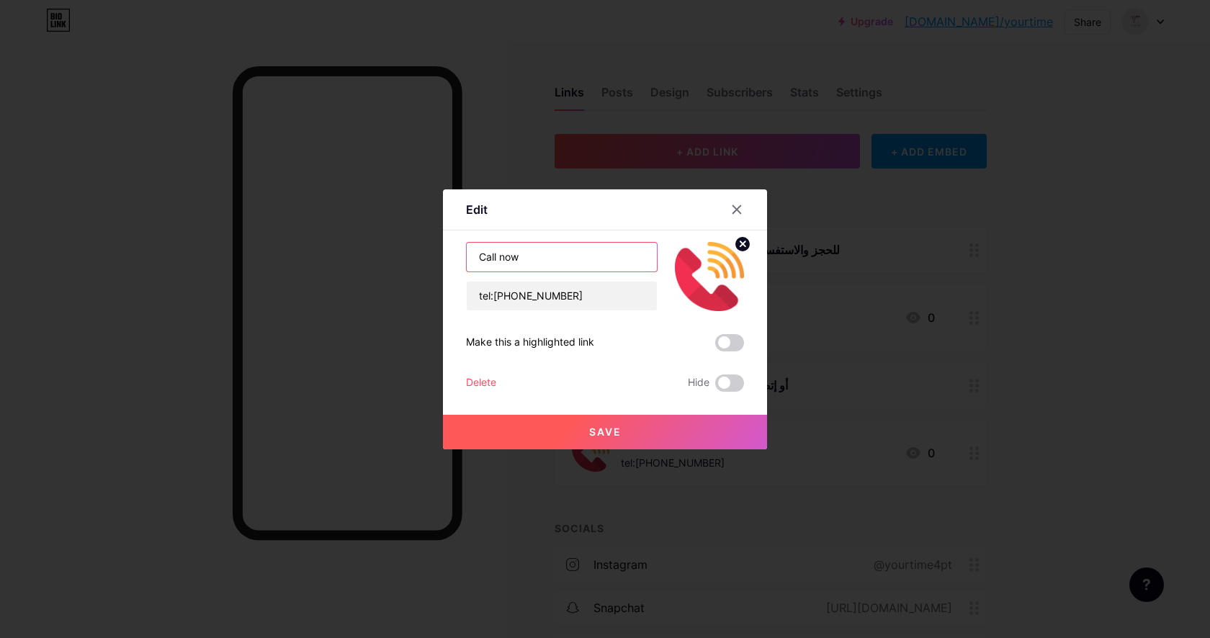
drag, startPoint x: 522, startPoint y: 255, endPoint x: 499, endPoint y: 259, distance: 23.4
click at [499, 259] on input "Call now" at bounding box center [562, 257] width 190 height 29
click at [534, 255] on input "Call Now" at bounding box center [562, 257] width 190 height 29
click at [511, 249] on input "Call us" at bounding box center [562, 257] width 190 height 29
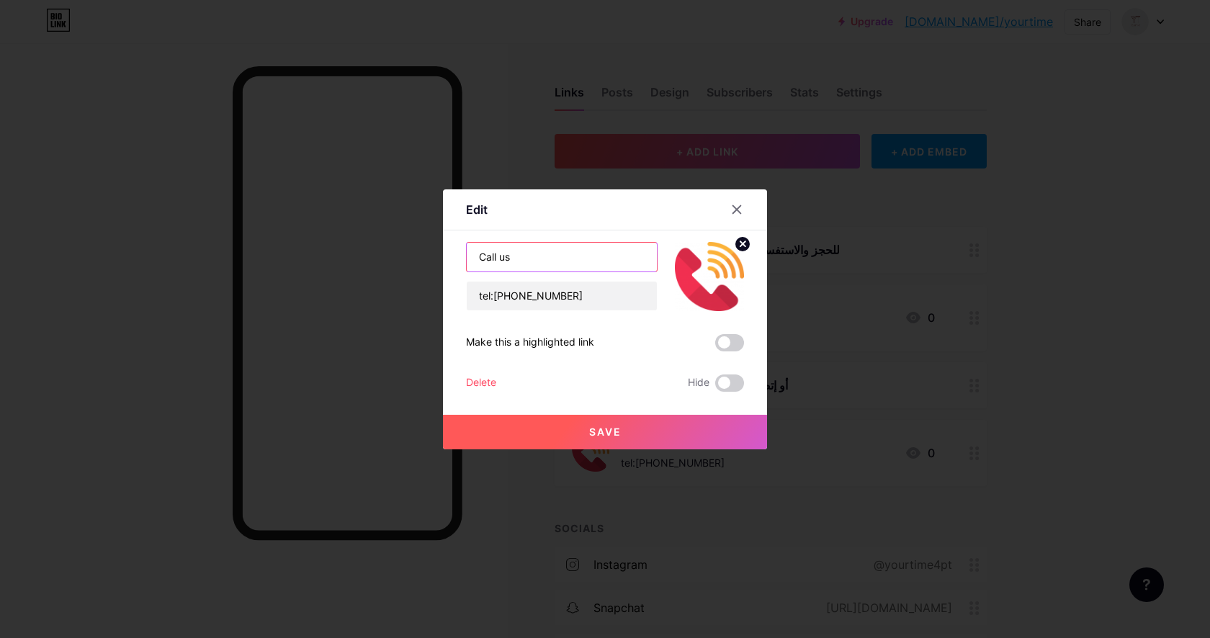
drag, startPoint x: 513, startPoint y: 256, endPoint x: 501, endPoint y: 258, distance: 12.3
click at [501, 258] on input "Call us" at bounding box center [562, 257] width 190 height 29
type input "Call Now"
click at [577, 432] on button "Save" at bounding box center [605, 432] width 324 height 35
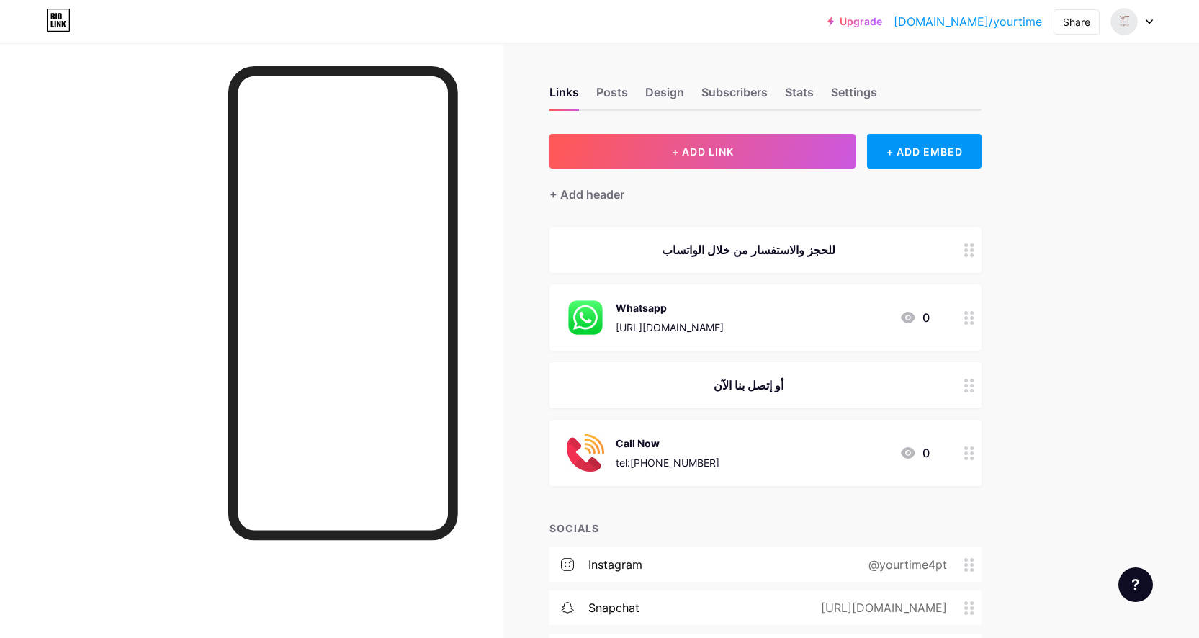
click at [997, 25] on link "[DOMAIN_NAME]/yourtime" at bounding box center [968, 21] width 148 height 17
click at [581, 453] on img at bounding box center [585, 452] width 37 height 37
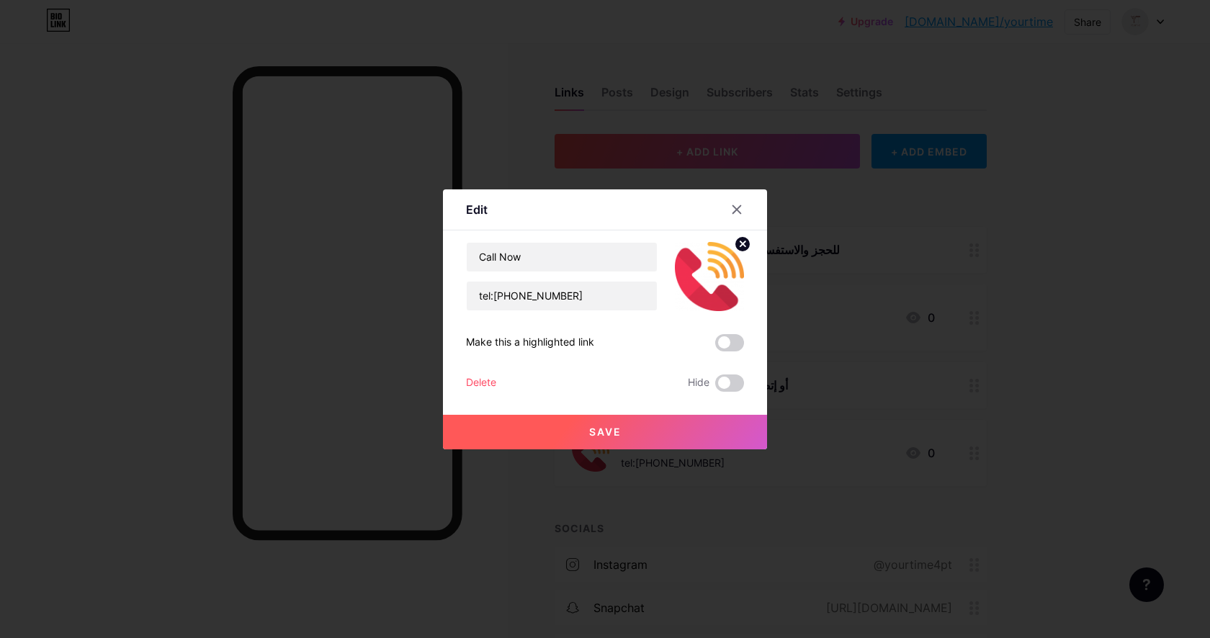
click at [706, 292] on img at bounding box center [709, 276] width 69 height 69
click at [742, 242] on icon at bounding box center [742, 243] width 5 height 5
click at [717, 273] on rect at bounding box center [717, 276] width 12 height 7
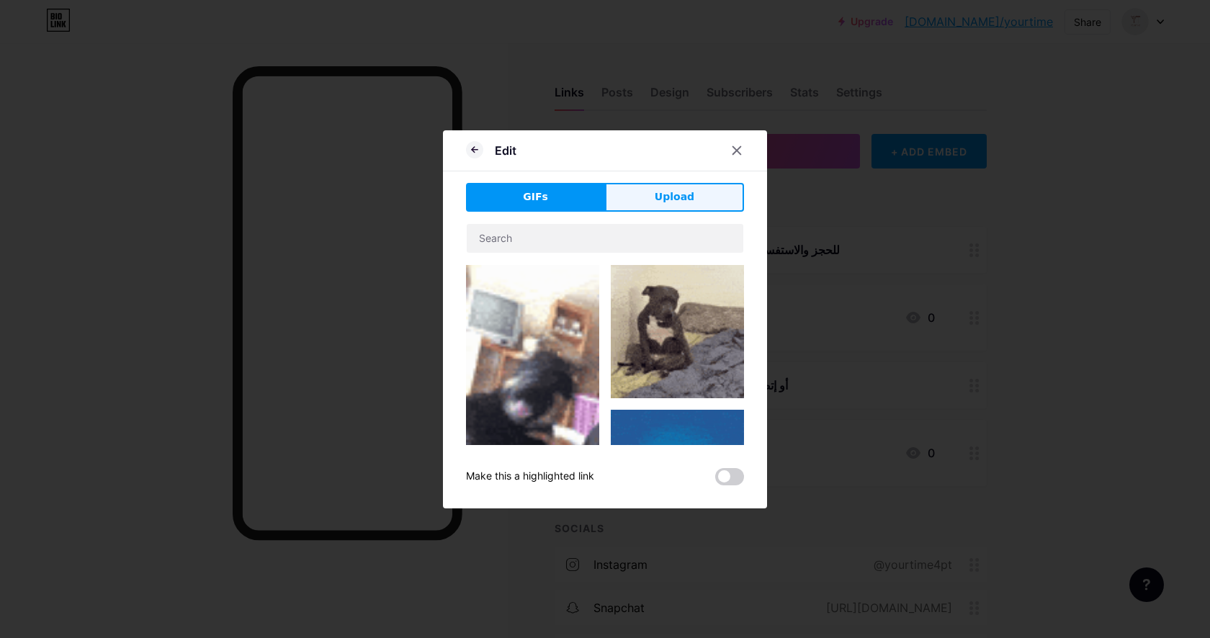
click at [657, 211] on button "Upload" at bounding box center [674, 197] width 139 height 29
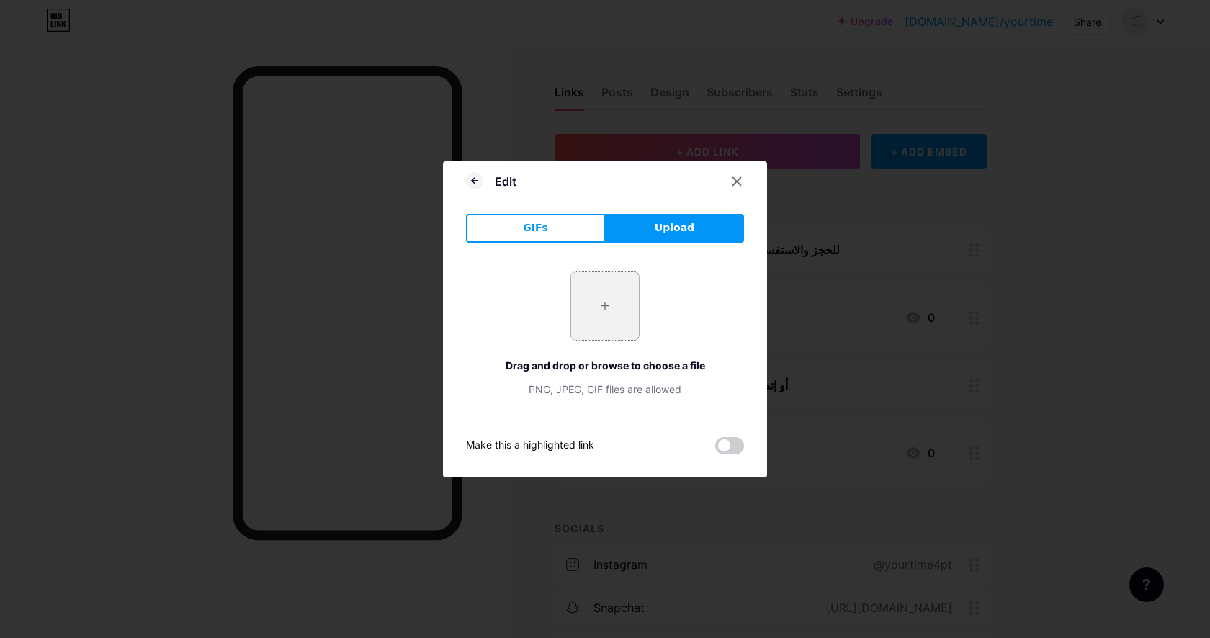
click at [578, 316] on input "file" at bounding box center [605, 306] width 68 height 68
type input "C:\fakepath\phone-call.png"
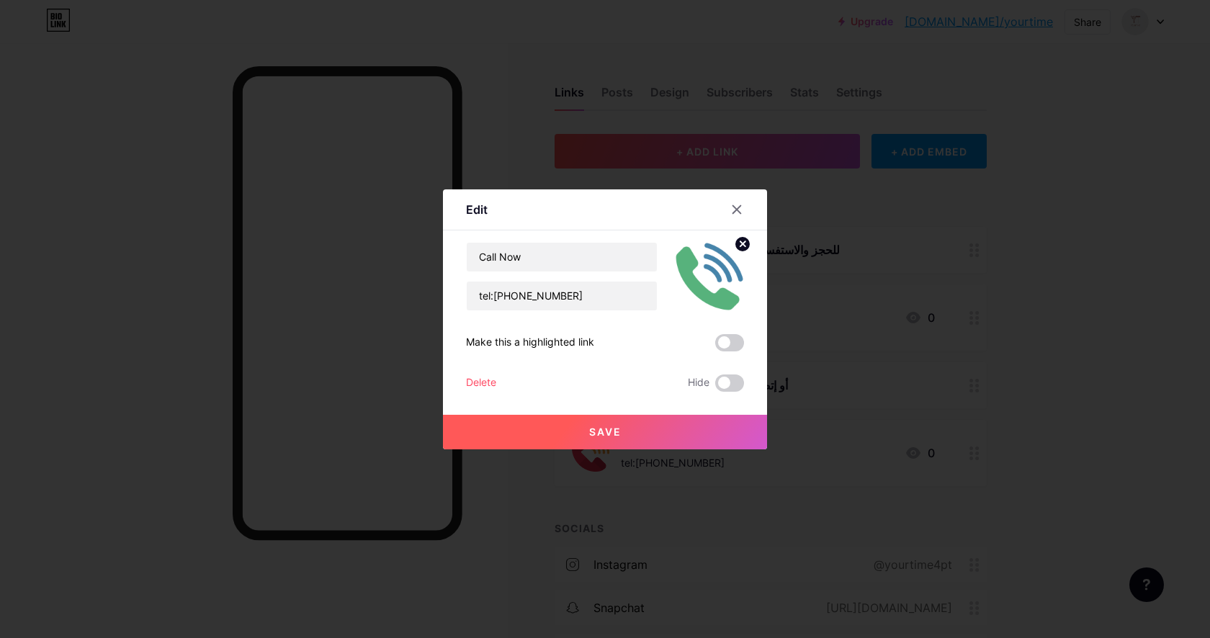
click at [628, 436] on button "Save" at bounding box center [605, 432] width 324 height 35
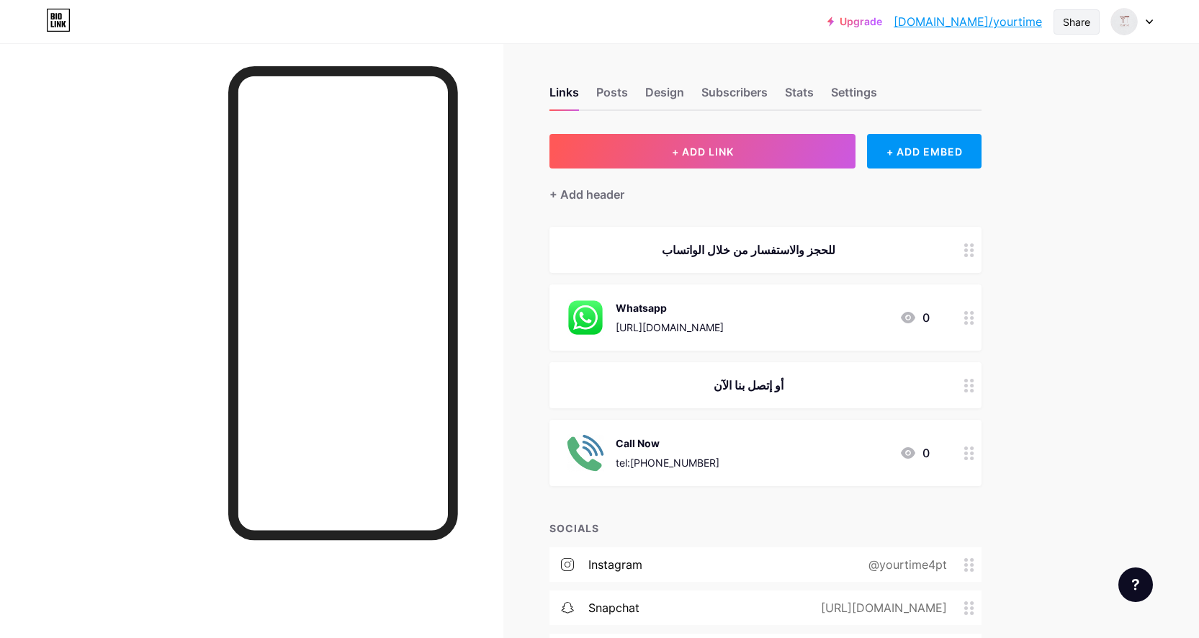
click at [1058, 22] on div "Share" at bounding box center [1076, 21] width 46 height 25
click at [953, 81] on div "Copy link" at bounding box center [956, 74] width 53 height 17
click at [1153, 143] on div "Upgrade [DOMAIN_NAME]/yourti... [DOMAIN_NAME]/yourtime Share Copy link [URL][DO…" at bounding box center [599, 391] width 1199 height 783
